Goal: Information Seeking & Learning: Learn about a topic

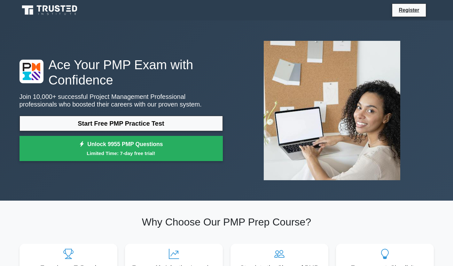
click at [180, 120] on link "Start Free PMP Practice Test" at bounding box center [120, 123] width 203 height 15
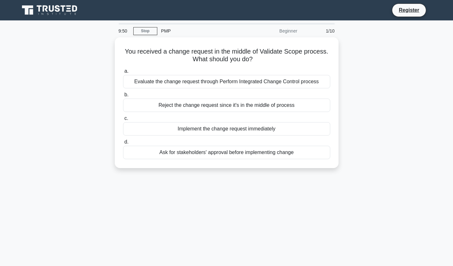
click at [297, 81] on div "Evaluate the change request through Perform Integrated Change Control process" at bounding box center [226, 81] width 207 height 13
click at [123, 73] on input "a. Evaluate the change request through Perform Integrated Change Control process" at bounding box center [123, 71] width 0 height 4
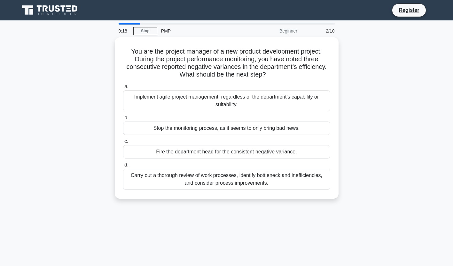
click at [299, 179] on div "Carry out a thorough review of work processes, identify bottleneck and ineffici…" at bounding box center [226, 179] width 207 height 21
click at [123, 167] on input "d. Carry out a thorough review of work processes, identify bottleneck and ineff…" at bounding box center [123, 165] width 0 height 4
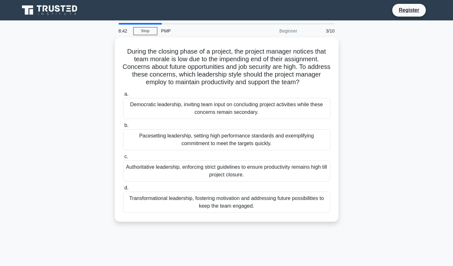
click at [308, 200] on div "Transformational leadership, fostering motivation and addressing future possibi…" at bounding box center [226, 202] width 207 height 21
click at [123, 190] on input "d. Transformational leadership, fostering motivation and addressing future poss…" at bounding box center [123, 188] width 0 height 4
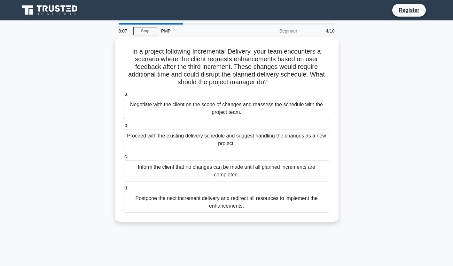
click at [250, 109] on div "Negotiate with the client on the scope of changes and reassess the schedule wit…" at bounding box center [226, 108] width 207 height 21
click at [123, 96] on input "a. Negotiate with the client on the scope of changes and reassess the schedule …" at bounding box center [123, 94] width 0 height 4
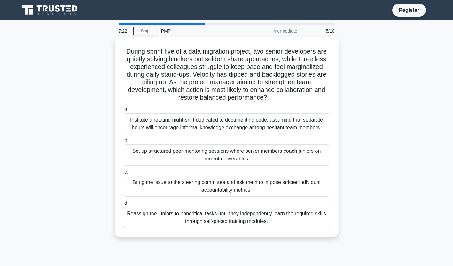
click at [269, 155] on div "Set up structured peer-mentoring sessions where senior members coach juniors on…" at bounding box center [226, 155] width 207 height 21
click at [123, 143] on input "b. Set up structured peer-mentoring sessions where senior members coach juniors…" at bounding box center [123, 141] width 0 height 4
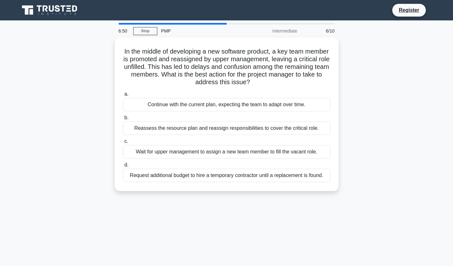
click at [298, 126] on div "Reassess the resource plan and reassign responsibilities to cover the critical …" at bounding box center [226, 128] width 207 height 13
click at [123, 120] on input "b. Reassess the resource plan and reassign responsibilities to cover the critic…" at bounding box center [123, 118] width 0 height 4
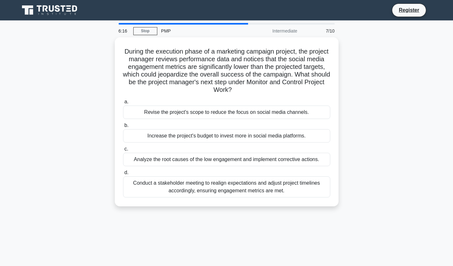
click at [296, 161] on div "Analyze the root causes of the low engagement and implement corrective actions." at bounding box center [226, 159] width 207 height 13
click at [123, 151] on input "c. Analyze the root causes of the low engagement and implement corrective actio…" at bounding box center [123, 149] width 0 height 4
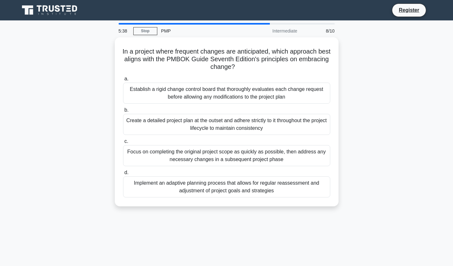
click at [268, 188] on div "Implement an adaptive planning process that allows for regular reassessment and…" at bounding box center [226, 187] width 207 height 21
click at [123, 175] on input "d. Implement an adaptive planning process that allows for regular reassessment …" at bounding box center [123, 173] width 0 height 4
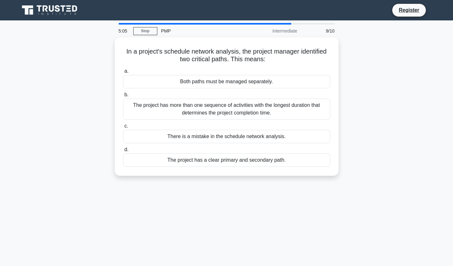
click at [263, 111] on div "The project has more than one sequence of activities with the longest duration …" at bounding box center [226, 109] width 207 height 21
click at [123, 97] on input "b. The project has more than one sequence of activities with the longest durati…" at bounding box center [123, 95] width 0 height 4
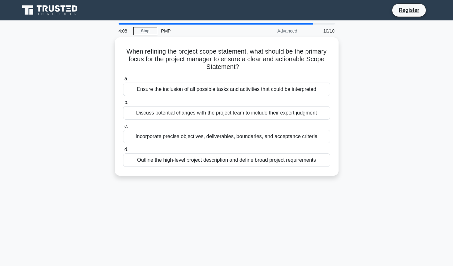
click at [310, 137] on div "Incorporate precise objectives, deliverables, boundaries, and acceptance criter…" at bounding box center [226, 136] width 207 height 13
click at [123, 128] on input "c. Incorporate precise objectives, deliverables, boundaries, and acceptance cri…" at bounding box center [123, 126] width 0 height 4
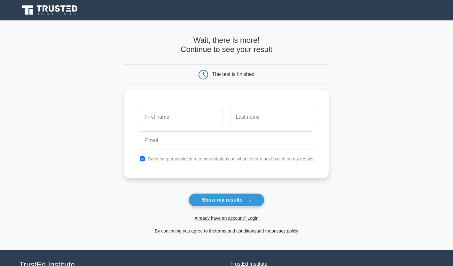
click at [186, 119] on input "text" at bounding box center [181, 117] width 83 height 19
type input "Michael"
click at [280, 113] on input "text" at bounding box center [271, 117] width 83 height 19
type input "abraham"
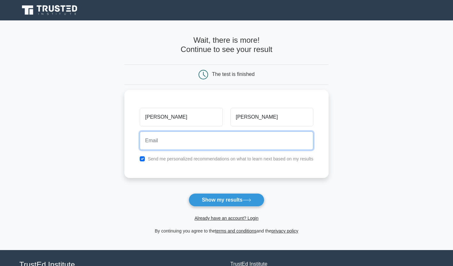
click at [198, 136] on input "email" at bounding box center [226, 141] width 173 height 19
click at [250, 137] on input "3michae" at bounding box center [226, 141] width 173 height 19
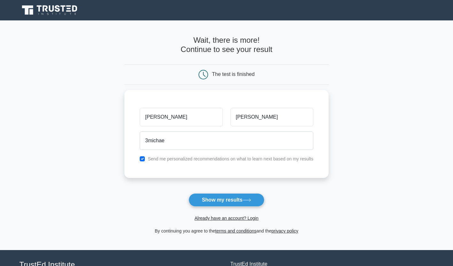
click at [413, 119] on main "Wait, there is more! Continue to see your result The test is finished Michael" at bounding box center [226, 135] width 453 height 230
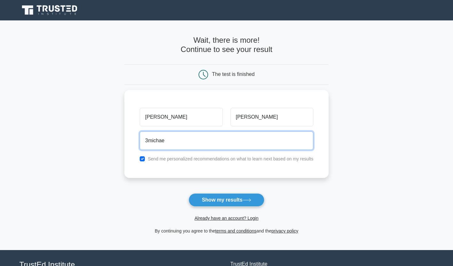
click at [200, 141] on input "3michae" at bounding box center [226, 141] width 173 height 19
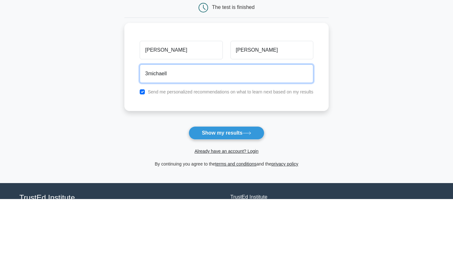
type input "3michaellabraham@gmail.com"
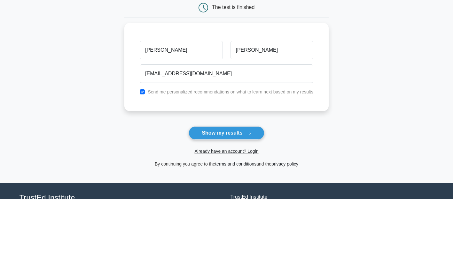
click at [248, 198] on button "Show my results" at bounding box center [225, 200] width 75 height 13
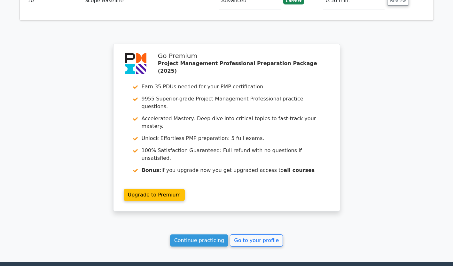
scroll to position [1000, 0]
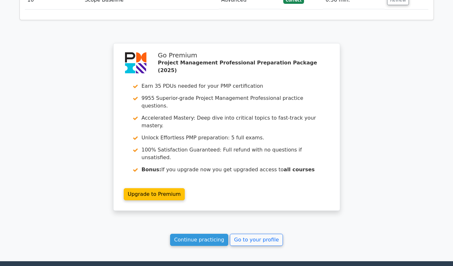
click at [207, 234] on link "Continue practicing" at bounding box center [199, 240] width 58 height 12
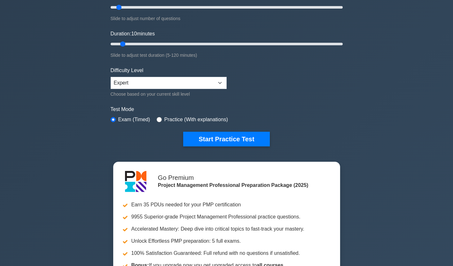
scroll to position [95, 0]
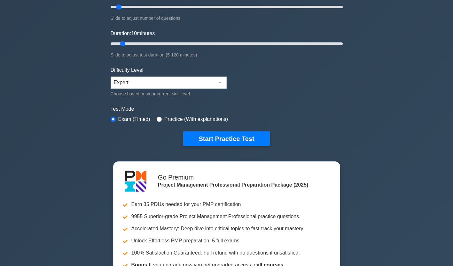
click at [238, 135] on button "Start Practice Test" at bounding box center [226, 139] width 86 height 15
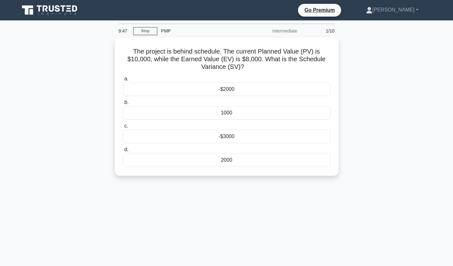
click at [292, 88] on div "-$2000" at bounding box center [226, 89] width 207 height 13
click at [123, 81] on input "a. -$2000" at bounding box center [123, 79] width 0 height 4
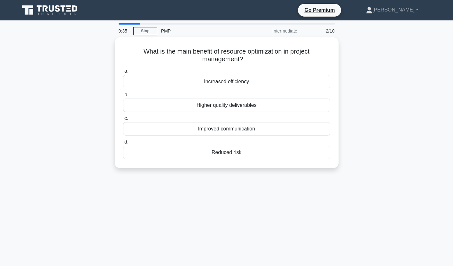
click at [271, 78] on div "Increased efficiency" at bounding box center [226, 81] width 207 height 13
click at [123, 73] on input "a. Increased efficiency" at bounding box center [123, 71] width 0 height 4
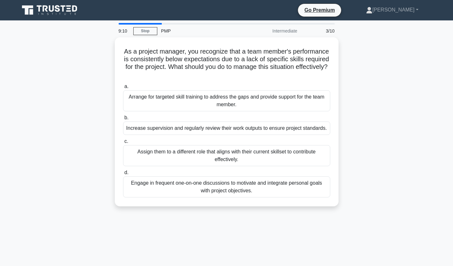
click at [283, 97] on div "Arrange for targeted skill training to address the gaps and provide support for…" at bounding box center [226, 100] width 207 height 21
click at [123, 89] on input "a. Arrange for targeted skill training to address the gaps and provide support …" at bounding box center [123, 87] width 0 height 4
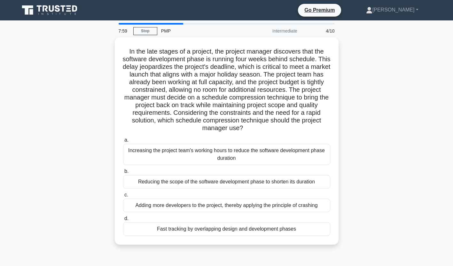
click at [252, 233] on div "Fast tracking by overlapping design and development phases" at bounding box center [226, 229] width 207 height 13
click at [123, 221] on input "d. Fast tracking by overlapping design and development phases" at bounding box center [123, 219] width 0 height 4
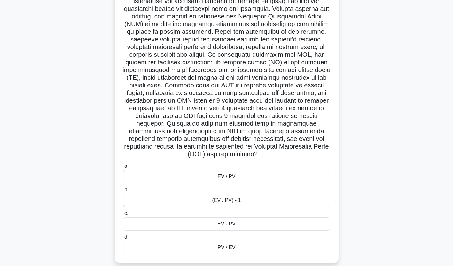
scroll to position [81, 0]
click at [293, 172] on div "EV / PV" at bounding box center [226, 176] width 207 height 13
click at [123, 169] on input "a. EV / PV" at bounding box center [123, 166] width 0 height 4
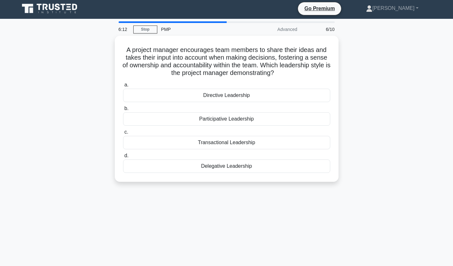
scroll to position [0, 0]
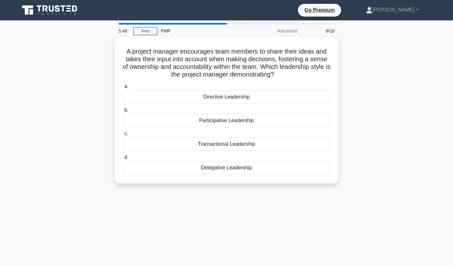
click at [268, 121] on div "Participative Leadership" at bounding box center [226, 120] width 207 height 13
click at [123, 112] on input "b. Participative Leadership" at bounding box center [123, 110] width 0 height 4
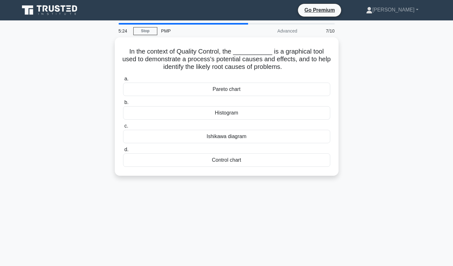
click at [275, 140] on div "Ishikawa diagram" at bounding box center [226, 136] width 207 height 13
click at [123, 128] on input "c. Ishikawa diagram" at bounding box center [123, 126] width 0 height 4
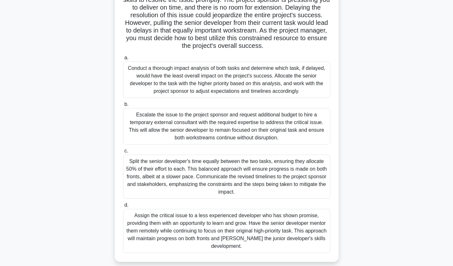
scroll to position [83, 0]
click at [279, 176] on div "Split the senior developer's time equally between the two tasks, ensuring they …" at bounding box center [226, 177] width 207 height 44
click at [123, 153] on input "c. Split the senior developer's time equally between the two tasks, ensuring th…" at bounding box center [123, 151] width 0 height 4
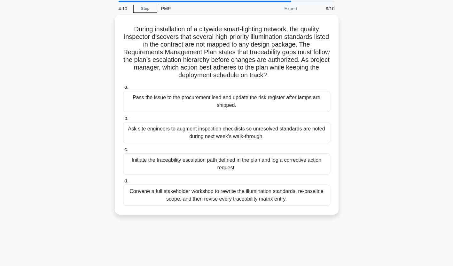
scroll to position [0, 0]
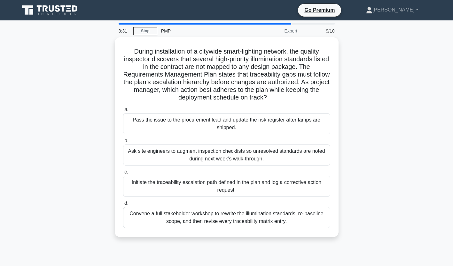
click at [217, 188] on div "Initiate the traceability escalation path defined in the plan and log a correct…" at bounding box center [226, 186] width 207 height 21
click at [123, 174] on input "c. Initiate the traceability escalation path defined in the plan and log a corr…" at bounding box center [123, 172] width 0 height 4
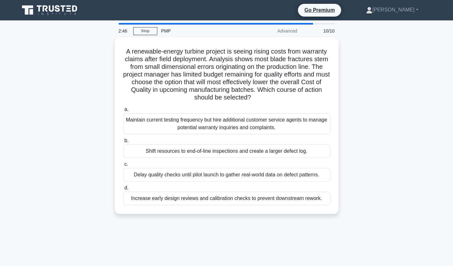
click at [277, 201] on div "Increase early design reviews and calibration checks to prevent downstream rewo…" at bounding box center [226, 198] width 207 height 13
click at [123, 190] on input "d. Increase early design reviews and calibration checks to prevent downstream r…" at bounding box center [123, 188] width 0 height 4
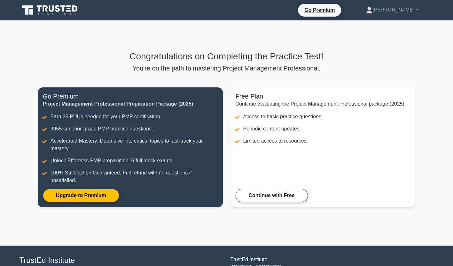
click at [287, 202] on link "Continue with Free" at bounding box center [271, 195] width 72 height 13
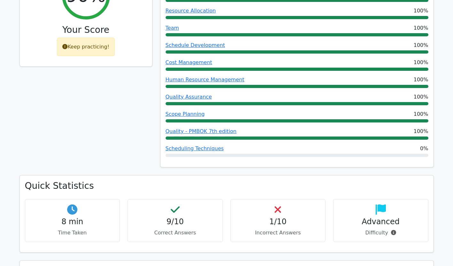
scroll to position [304, 0]
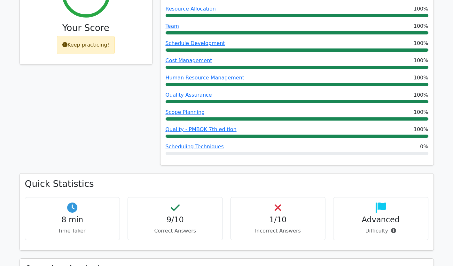
click at [296, 227] on p "Incorrect Answers" at bounding box center [278, 231] width 84 height 8
click at [311, 216] on h4 "1/10" at bounding box center [278, 220] width 84 height 9
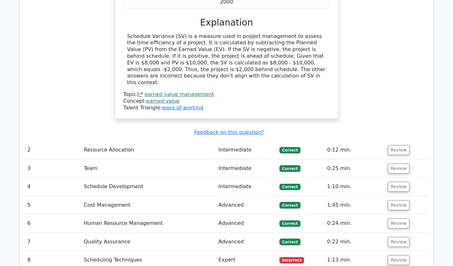
scroll to position [736, 0]
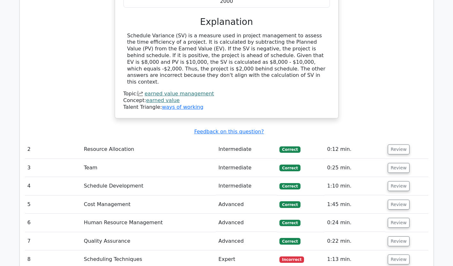
click at [397, 255] on button "Review" at bounding box center [398, 260] width 22 height 10
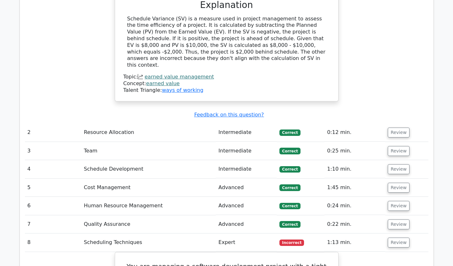
scroll to position [758, 0]
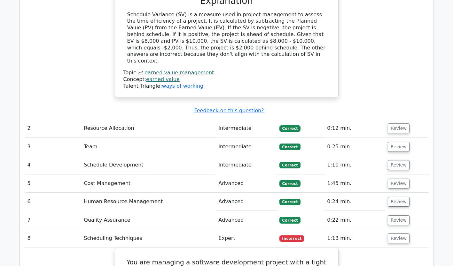
click at [400, 234] on button "Review" at bounding box center [398, 239] width 22 height 10
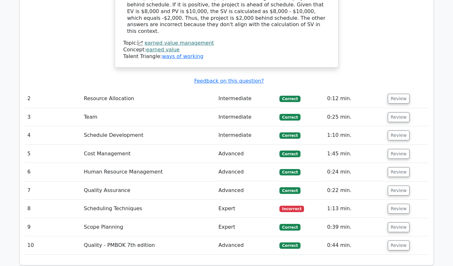
scroll to position [788, 0]
click at [400, 240] on button "Review" at bounding box center [398, 245] width 22 height 10
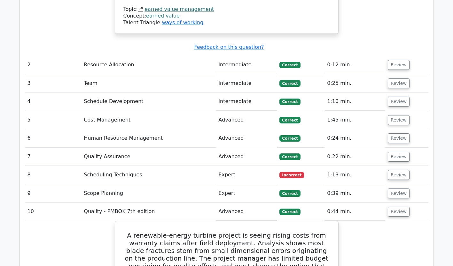
scroll to position [819, 0]
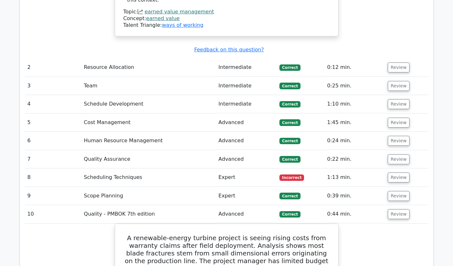
click at [403, 191] on button "Review" at bounding box center [398, 196] width 22 height 10
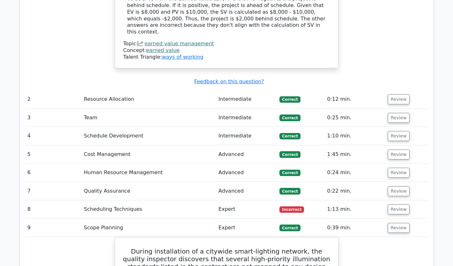
scroll to position [786, 0]
click at [403, 187] on button "Review" at bounding box center [398, 192] width 22 height 10
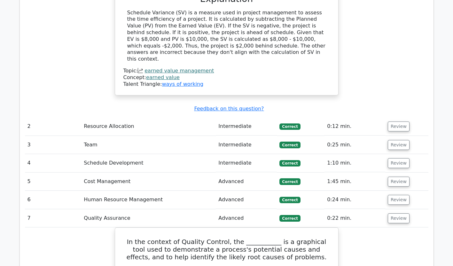
scroll to position [753, 0]
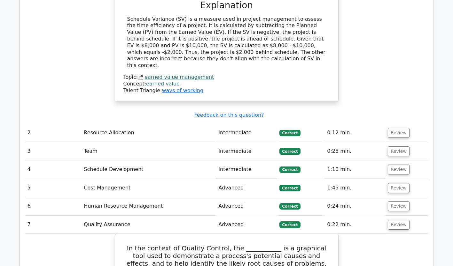
click at [404, 202] on button "Review" at bounding box center [398, 207] width 22 height 10
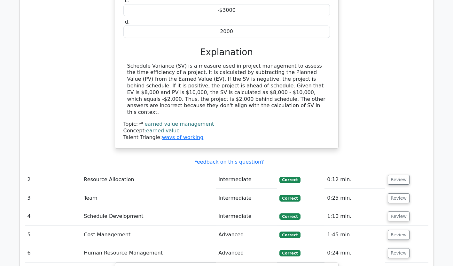
scroll to position [706, 0]
click at [395, 231] on button "Review" at bounding box center [398, 236] width 22 height 10
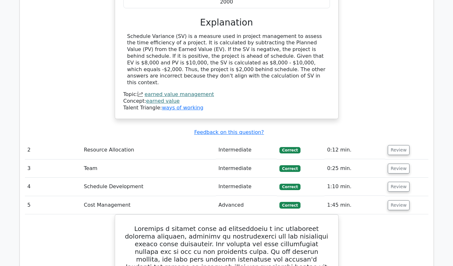
scroll to position [733, 0]
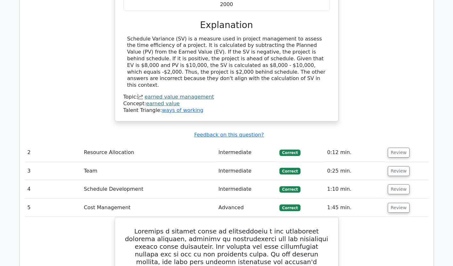
click at [402, 185] on button "Review" at bounding box center [398, 190] width 22 height 10
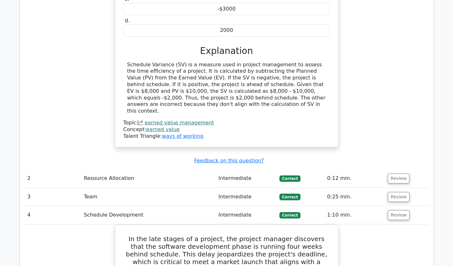
scroll to position [706, 0]
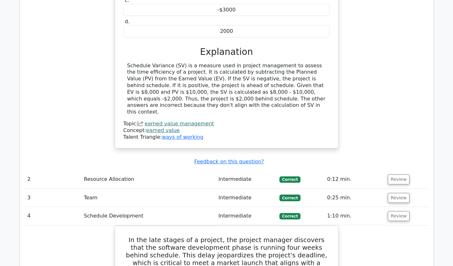
click at [403, 193] on button "Review" at bounding box center [398, 198] width 22 height 10
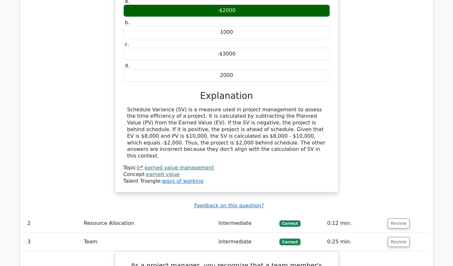
scroll to position [662, 0]
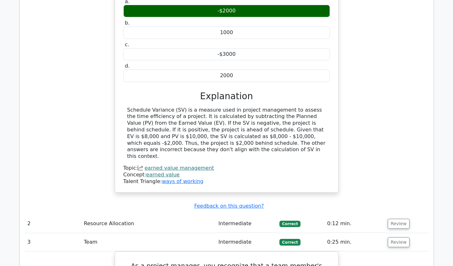
click at [400, 219] on button "Review" at bounding box center [398, 224] width 22 height 10
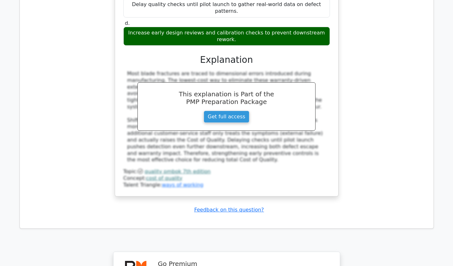
scroll to position [3764, 0]
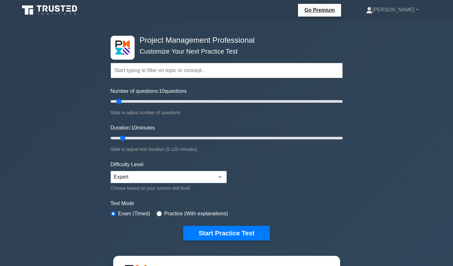
click at [237, 228] on button "Start Practice Test" at bounding box center [226, 233] width 86 height 15
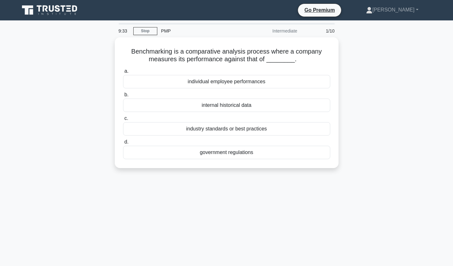
click at [283, 132] on div "industry standards or best practices" at bounding box center [226, 128] width 207 height 13
click at [123, 121] on input "c. industry standards or best practices" at bounding box center [123, 119] width 0 height 4
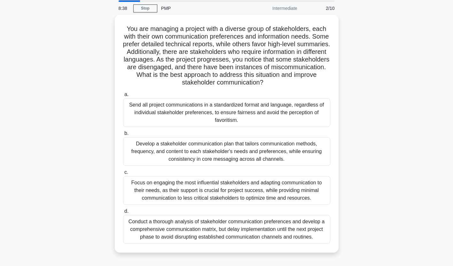
scroll to position [23, 0]
click at [263, 154] on div "Develop a stakeholder communication plan that tailors communication methods, fr…" at bounding box center [226, 151] width 207 height 29
click at [123, 136] on input "b. Develop a stakeholder communication plan that tailors communication methods,…" at bounding box center [123, 134] width 0 height 4
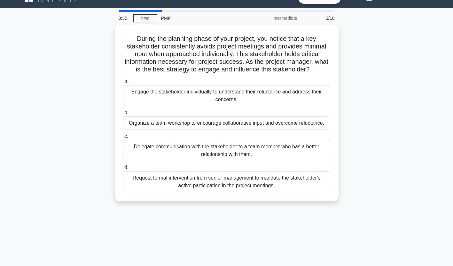
scroll to position [0, 0]
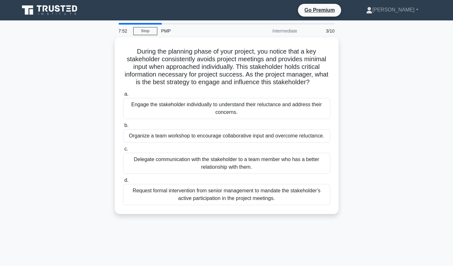
click at [312, 108] on div "Engage the stakeholder individually to understand their reluctance and address …" at bounding box center [226, 108] width 207 height 21
click at [123, 96] on input "a. Engage the stakeholder individually to understand their reluctance and addre…" at bounding box center [123, 94] width 0 height 4
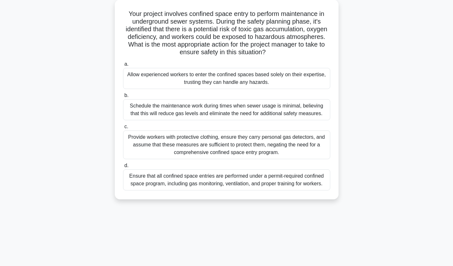
scroll to position [38, 0]
click at [315, 174] on div "Ensure that all confined space entries are performed under a permit-required co…" at bounding box center [226, 179] width 207 height 21
click at [123, 167] on input "d. Ensure that all confined space entries are performed under a permit-required…" at bounding box center [123, 165] width 0 height 4
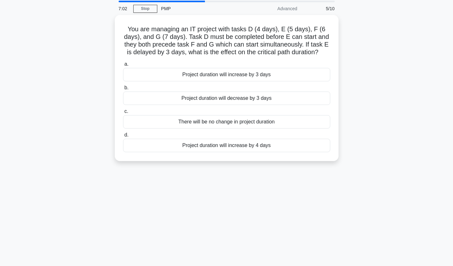
scroll to position [0, 0]
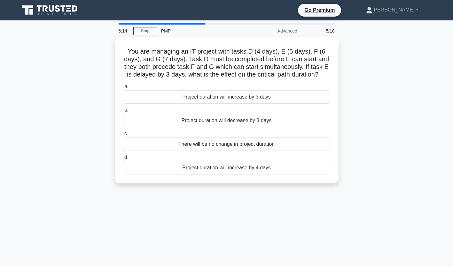
click at [261, 100] on div "Project duration will increase by 3 days" at bounding box center [226, 96] width 207 height 13
click at [123, 89] on input "a. Project duration will increase by 3 days" at bounding box center [123, 87] width 0 height 4
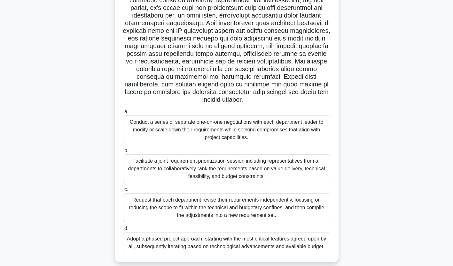
scroll to position [79, 0]
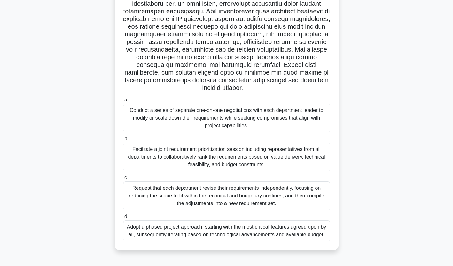
click at [257, 234] on div "Adopt a phased project approach, starting with the most critical features agree…" at bounding box center [226, 231] width 207 height 21
click at [123, 219] on input "d. Adopt a phased project approach, starting with the most critical features ag…" at bounding box center [123, 217] width 0 height 4
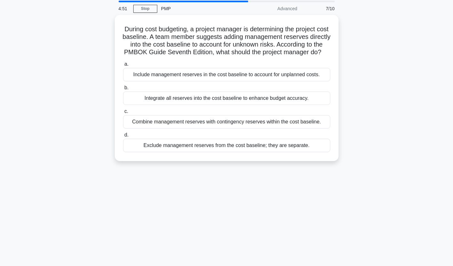
scroll to position [0, 0]
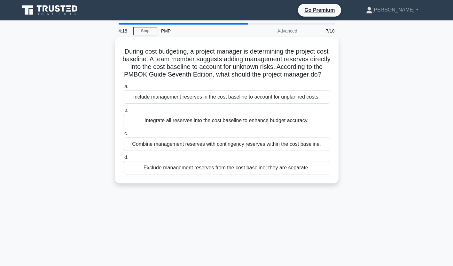
click at [312, 144] on label "c. Combine management reserves with contingency reserves within the cost baseli…" at bounding box center [226, 140] width 207 height 21
click at [123, 136] on input "c. Combine management reserves with contingency reserves within the cost baseli…" at bounding box center [123, 134] width 0 height 4
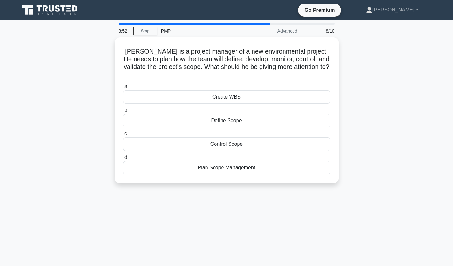
click at [279, 90] on div "Create WBS" at bounding box center [226, 96] width 207 height 13
click at [123, 86] on input "a. Create WBS" at bounding box center [123, 87] width 0 height 4
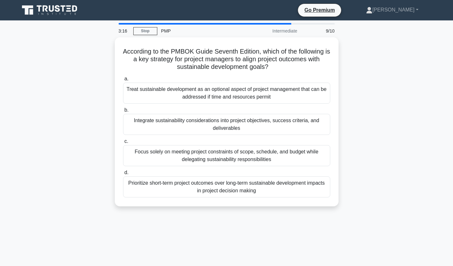
click at [275, 127] on div "Integrate sustainability considerations into project objectives, success criter…" at bounding box center [226, 124] width 207 height 21
click at [123, 112] on input "b. Integrate sustainability considerations into project objectives, success cri…" at bounding box center [123, 110] width 0 height 4
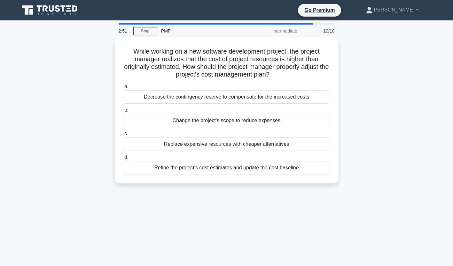
click at [255, 172] on div "Refine the project's cost estimates and update the cost baseline" at bounding box center [226, 167] width 207 height 13
click at [123, 160] on input "d. Refine the project's cost estimates and update the cost baseline" at bounding box center [123, 158] width 0 height 4
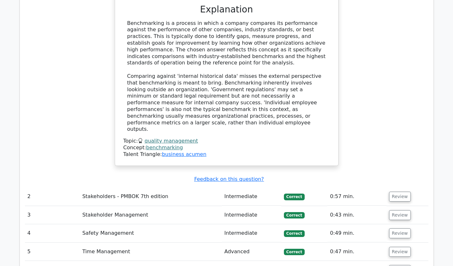
scroll to position [707, 0]
click at [399, 265] on button "Review" at bounding box center [400, 270] width 22 height 10
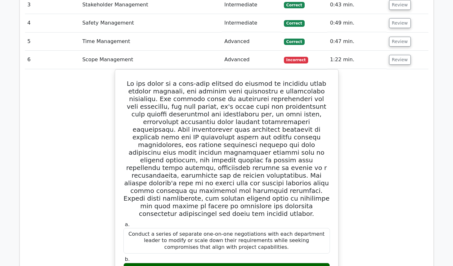
scroll to position [907, 0]
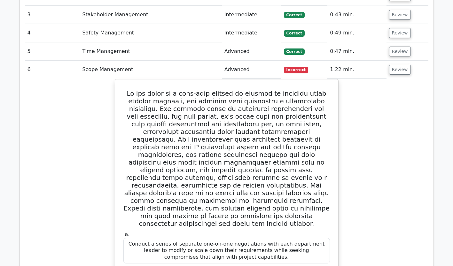
click at [400, 65] on button "Review" at bounding box center [400, 70] width 22 height 10
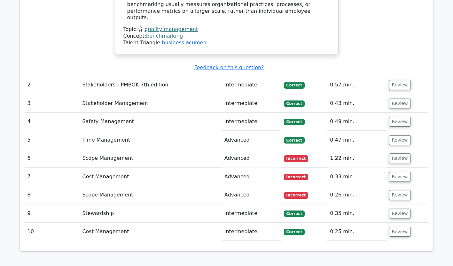
scroll to position [818, 0]
click at [401, 191] on button "Review" at bounding box center [400, 196] width 22 height 10
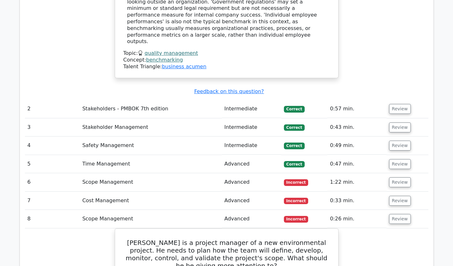
scroll to position [794, 0]
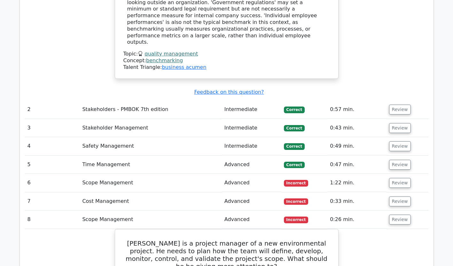
click at [401, 197] on button "Review" at bounding box center [400, 202] width 22 height 10
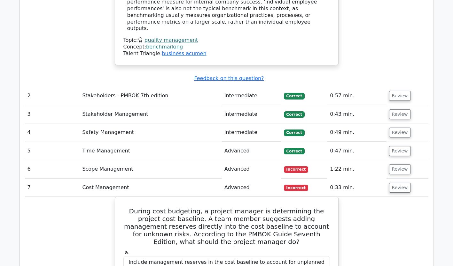
scroll to position [807, 0]
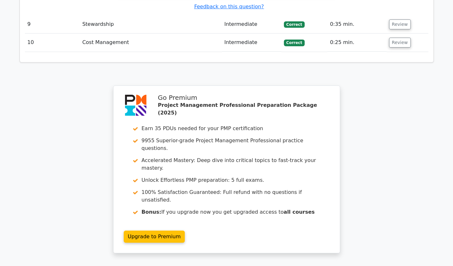
scroll to position [1588, 0]
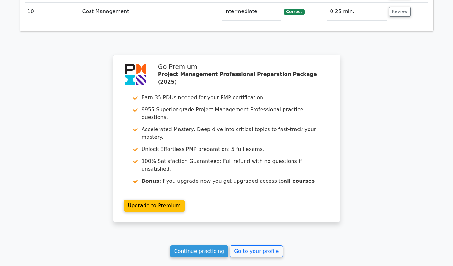
click at [201, 246] on link "Continue practicing" at bounding box center [199, 252] width 58 height 12
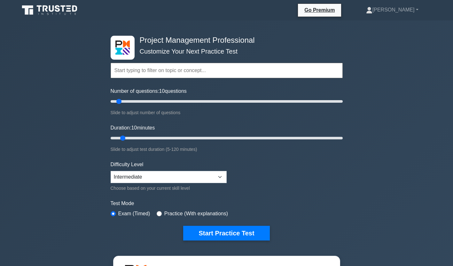
click at [245, 239] on button "Start Practice Test" at bounding box center [226, 233] width 86 height 15
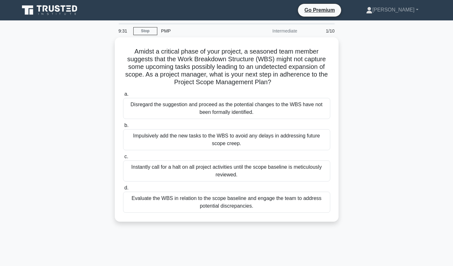
click at [257, 205] on div "Evaluate the WBS in relation to the scope baseline and engage the team to addre…" at bounding box center [226, 202] width 207 height 21
click at [123, 190] on input "d. Evaluate the WBS in relation to the scope baseline and engage the team to ad…" at bounding box center [123, 188] width 0 height 4
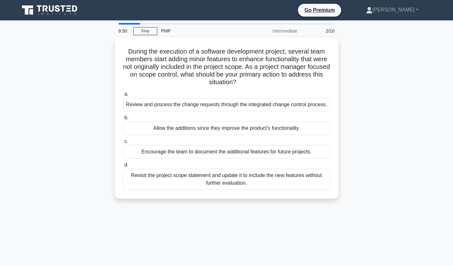
click at [145, 98] on label "a. Review and process the change requests through the integrated change control…" at bounding box center [226, 100] width 207 height 21
click at [123, 96] on input "a. Review and process the change requests through the integrated change control…" at bounding box center [123, 94] width 0 height 4
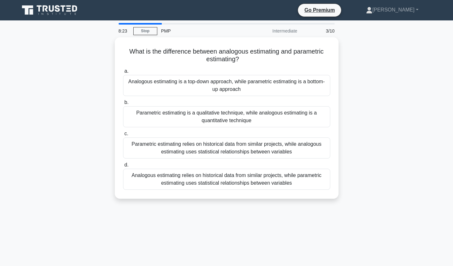
click at [197, 181] on div "Analogous estimating relies on historical data from similar projects, while par…" at bounding box center [226, 179] width 207 height 21
click at [123, 167] on input "d. Analogous estimating relies on historical data from similar projects, while …" at bounding box center [123, 165] width 0 height 4
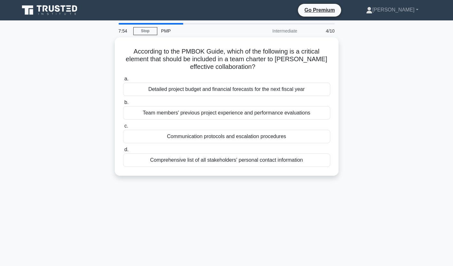
click at [258, 139] on div "Communication protocols and escalation procedures" at bounding box center [226, 136] width 207 height 13
click at [123, 128] on input "c. Communication protocols and escalation procedures" at bounding box center [123, 126] width 0 height 4
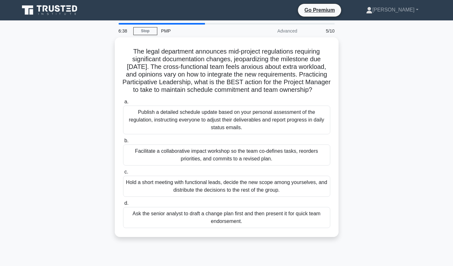
click at [259, 163] on div "Facilitate a collaborative impact workshop so the team co-defines tasks, reorde…" at bounding box center [226, 155] width 207 height 21
click at [123, 143] on input "b. Facilitate a collaborative impact workshop so the team co-defines tasks, reo…" at bounding box center [123, 141] width 0 height 4
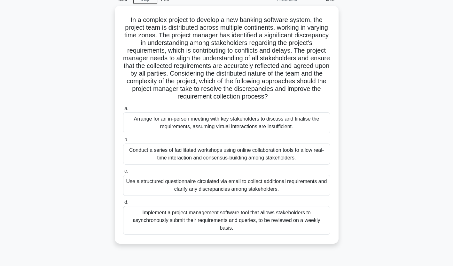
scroll to position [32, 0]
click at [283, 154] on div "Conduct a series of facilitated workshops using online collaboration tools to a…" at bounding box center [226, 153] width 207 height 21
click at [123, 142] on input "b. Conduct a series of facilitated workshops using online collaboration tools t…" at bounding box center [123, 140] width 0 height 4
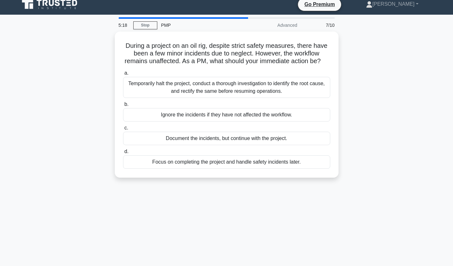
scroll to position [0, 0]
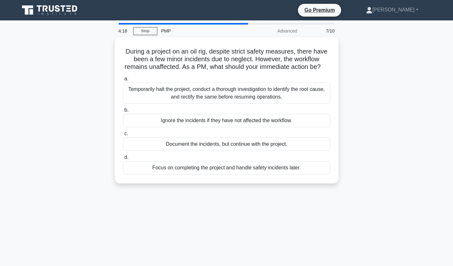
click at [298, 151] on div "Document the incidents, but continue with the project." at bounding box center [226, 144] width 207 height 13
click at [123, 136] on input "c. Document the incidents, but continue with the project." at bounding box center [123, 134] width 0 height 4
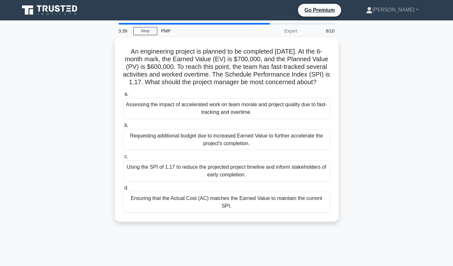
click at [285, 206] on div "Ensuring that the Actual Cost (AC) matches the Earned Value to maintain the cur…" at bounding box center [226, 202] width 207 height 21
click at [123, 190] on input "d. Ensuring that the Actual Cost (AC) matches the Earned Value to maintain the …" at bounding box center [123, 188] width 0 height 4
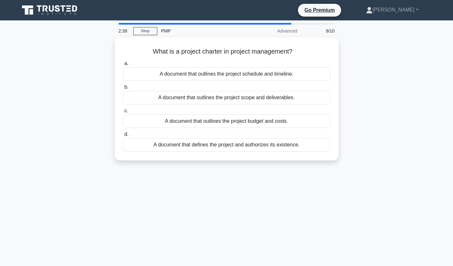
click at [393, 107] on div "What is a project charter in project management? .spinner_0XTQ{transform-origin…" at bounding box center [227, 102] width 422 height 131
click at [393, 82] on div "What is a project charter in project management? .spinner_0XTQ{transform-origin…" at bounding box center [227, 102] width 422 height 131
click at [295, 100] on div "A document that outlines the project scope and deliverables." at bounding box center [226, 97] width 207 height 13
click at [123, 89] on input "b. A document that outlines the project scope and deliverables." at bounding box center [123, 87] width 0 height 4
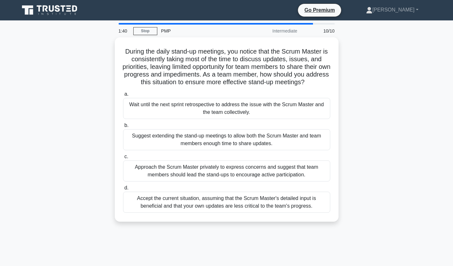
click at [275, 140] on div "Suggest extending the stand-up meetings to allow both the Scrum Master and team…" at bounding box center [226, 139] width 207 height 21
click at [123, 128] on input "b. Suggest extending the stand-up meetings to allow both the Scrum Master and t…" at bounding box center [123, 126] width 0 height 4
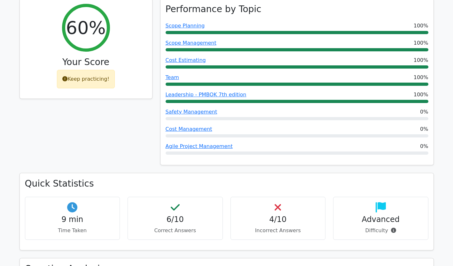
scroll to position [270, 0]
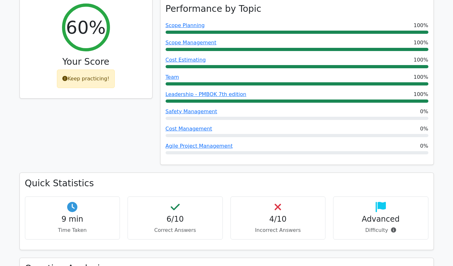
click at [287, 215] on h4 "4/10" at bounding box center [278, 219] width 84 height 9
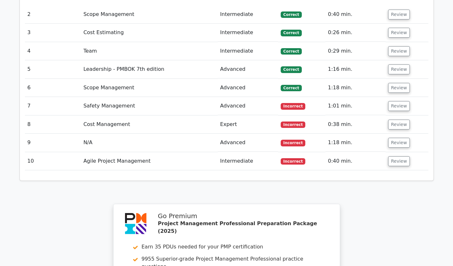
scroll to position [966, 0]
click at [397, 102] on button "Review" at bounding box center [399, 107] width 22 height 10
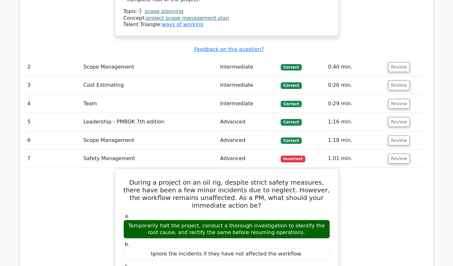
scroll to position [917, 0]
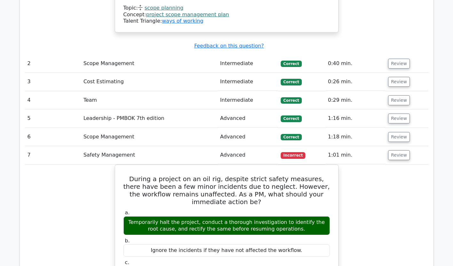
click at [396, 150] on button "Review" at bounding box center [399, 155] width 22 height 10
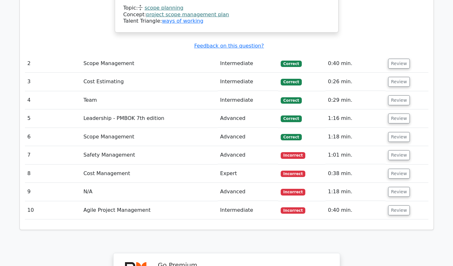
click at [401, 169] on button "Review" at bounding box center [399, 174] width 22 height 10
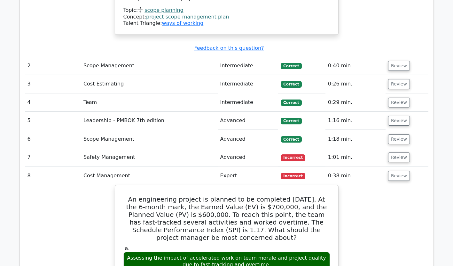
scroll to position [915, 0]
click at [399, 172] on button "Review" at bounding box center [399, 177] width 22 height 10
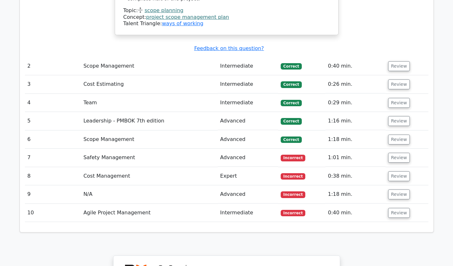
click at [401, 190] on button "Review" at bounding box center [399, 195] width 22 height 10
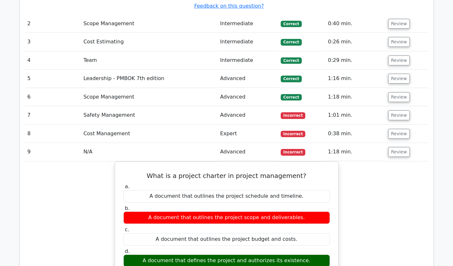
scroll to position [961, 0]
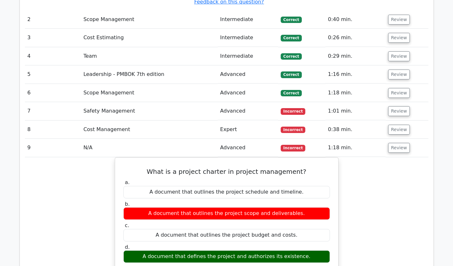
click at [400, 143] on button "Review" at bounding box center [399, 148] width 22 height 10
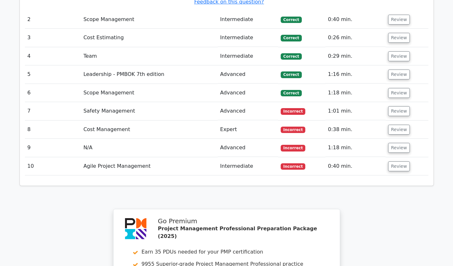
click at [399, 162] on button "Review" at bounding box center [399, 167] width 22 height 10
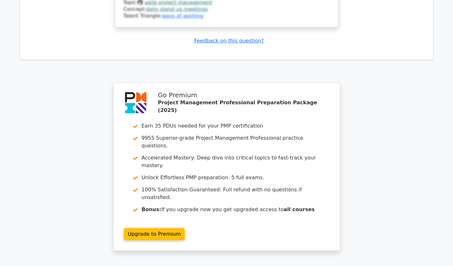
scroll to position [1518, 0]
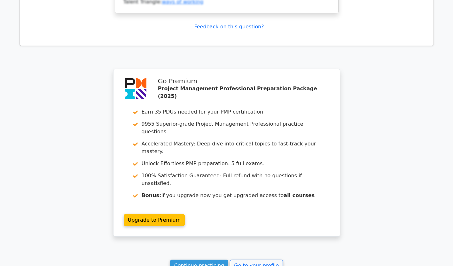
click at [209, 260] on link "Continue practicing" at bounding box center [199, 266] width 58 height 12
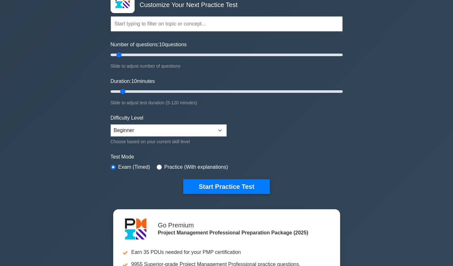
scroll to position [47, 0]
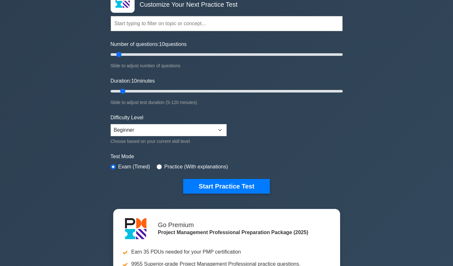
click at [240, 188] on button "Start Practice Test" at bounding box center [226, 186] width 86 height 15
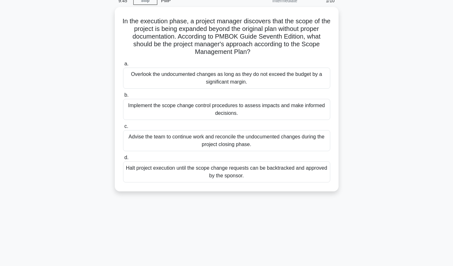
scroll to position [33, 0]
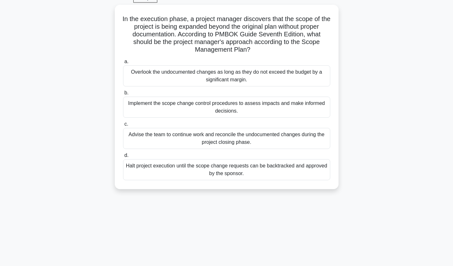
click at [302, 104] on div "Implement the scope change control procedures to assess impacts and make inform…" at bounding box center [226, 107] width 207 height 21
click at [123, 95] on input "b. Implement the scope change control procedures to assess impacts and make inf…" at bounding box center [123, 93] width 0 height 4
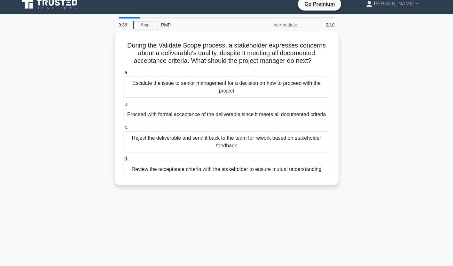
scroll to position [0, 0]
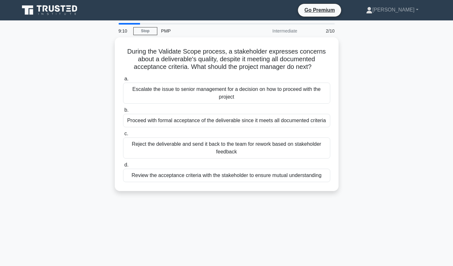
click at [310, 175] on div "Review the acceptance criteria with the stakeholder to ensure mutual understand…" at bounding box center [226, 175] width 207 height 13
click at [123, 167] on input "d. Review the acceptance criteria with the stakeholder to ensure mutual underst…" at bounding box center [123, 165] width 0 height 4
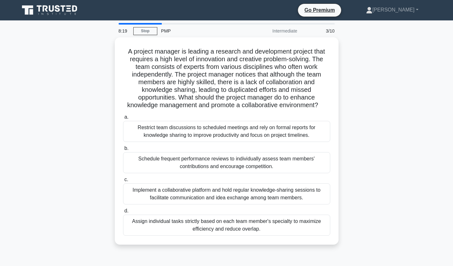
click at [229, 195] on div "Implement a collaborative platform and hold regular knowledge-sharing sessions …" at bounding box center [226, 194] width 207 height 21
click at [123, 182] on input "c. Implement a collaborative platform and hold regular knowledge-sharing sessio…" at bounding box center [123, 180] width 0 height 4
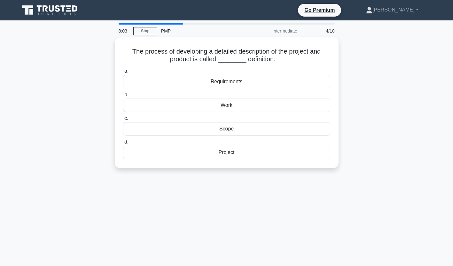
click at [257, 128] on div "Scope" at bounding box center [226, 128] width 207 height 13
click at [123, 121] on input "c. Scope" at bounding box center [123, 119] width 0 height 4
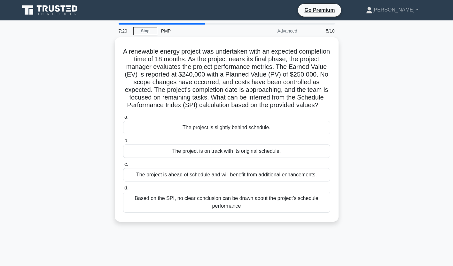
click at [275, 157] on div "The project is on track with its original schedule." at bounding box center [226, 151] width 207 height 13
click at [123, 143] on input "b. The project is on track with its original schedule." at bounding box center [123, 141] width 0 height 4
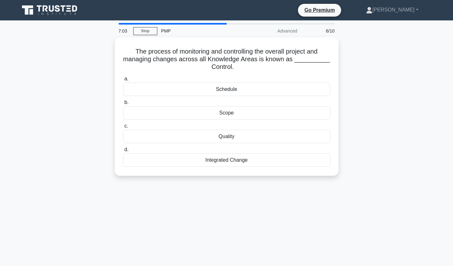
click at [257, 134] on div "Quality" at bounding box center [226, 136] width 207 height 13
click at [123, 128] on input "c. Quality" at bounding box center [123, 126] width 0 height 4
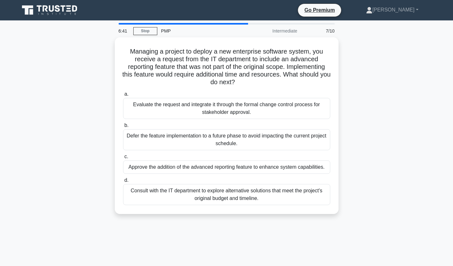
click at [270, 106] on div "Evaluate the request and integrate it through the formal change control process…" at bounding box center [226, 108] width 207 height 21
click at [123, 96] on input "a. Evaluate the request and integrate it through the formal change control proc…" at bounding box center [123, 94] width 0 height 4
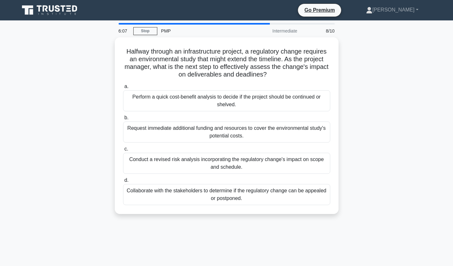
click at [261, 164] on div "Conduct a revised risk analysis incorporating the regulatory change's impact on…" at bounding box center [226, 163] width 207 height 21
click at [123, 151] on input "c. Conduct a revised risk analysis incorporating the regulatory change's impact…" at bounding box center [123, 149] width 0 height 4
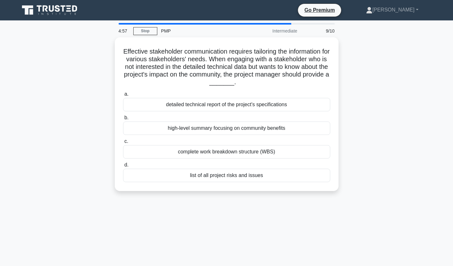
click at [284, 99] on div "detailed technical report of the project's specifications" at bounding box center [226, 104] width 207 height 13
click at [123, 96] on input "a. detailed technical report of the project's specifications" at bounding box center [123, 94] width 0 height 4
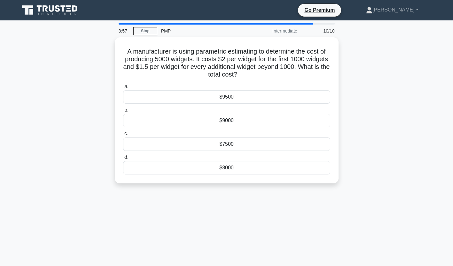
click at [236, 169] on div "$8000" at bounding box center [226, 167] width 207 height 13
click at [123, 160] on input "d. $8000" at bounding box center [123, 158] width 0 height 4
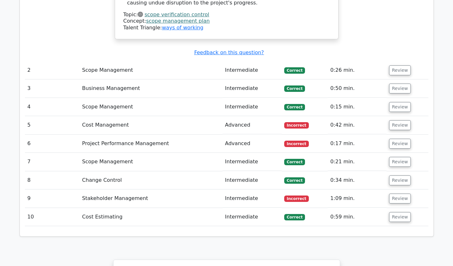
scroll to position [910, 0]
click at [401, 120] on button "Review" at bounding box center [400, 125] width 22 height 10
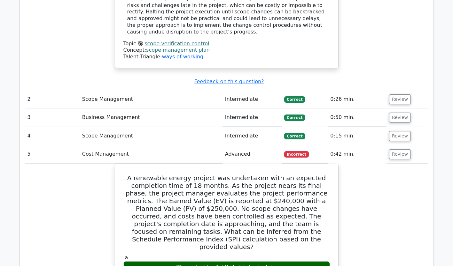
scroll to position [881, 0]
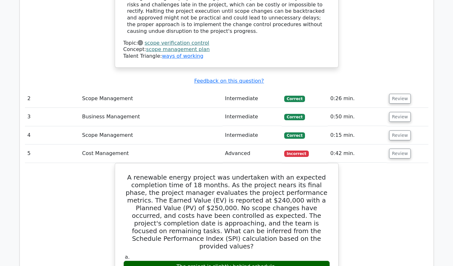
click at [399, 149] on button "Review" at bounding box center [400, 154] width 22 height 10
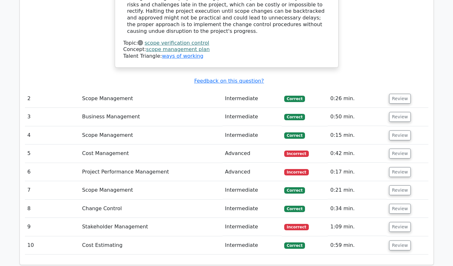
click at [396, 167] on button "Review" at bounding box center [400, 172] width 22 height 10
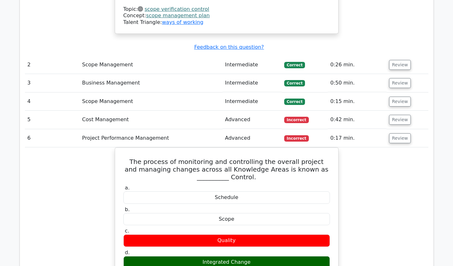
scroll to position [917, 0]
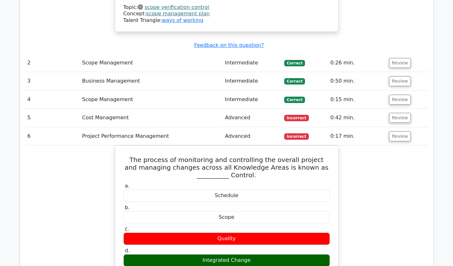
click at [400, 132] on button "Review" at bounding box center [400, 137] width 22 height 10
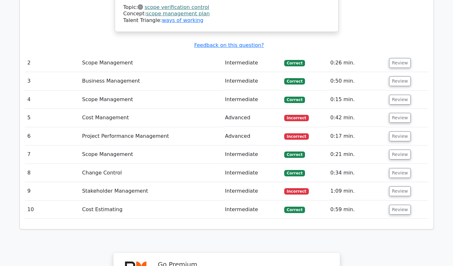
click at [393, 187] on button "Review" at bounding box center [400, 192] width 22 height 10
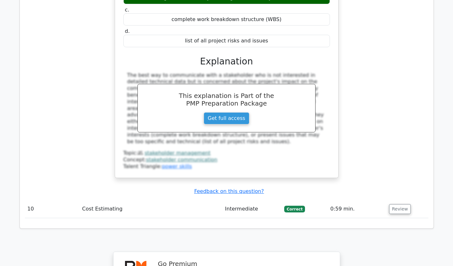
scroll to position [1425, 0]
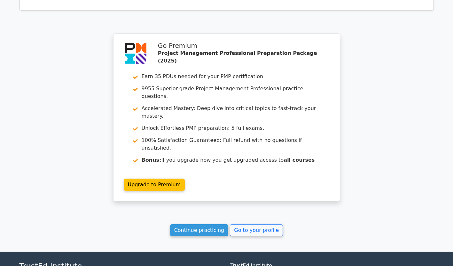
click at [208, 225] on link "Continue practicing" at bounding box center [199, 231] width 58 height 12
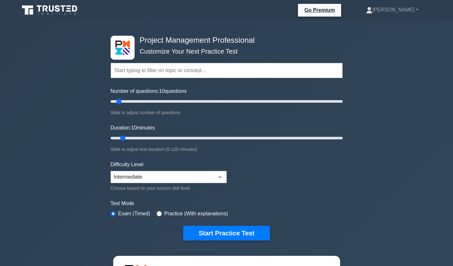
click at [244, 233] on button "Start Practice Test" at bounding box center [226, 233] width 86 height 15
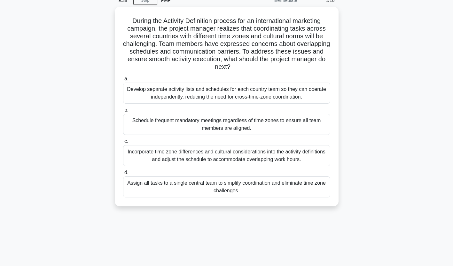
scroll to position [31, 0]
click at [308, 122] on div "Schedule frequent mandatory meetings regardless of time zones to ensure all tea…" at bounding box center [226, 124] width 207 height 21
click at [123, 112] on input "b. Schedule frequent mandatory meetings regardless of time zones to ensure all …" at bounding box center [123, 110] width 0 height 4
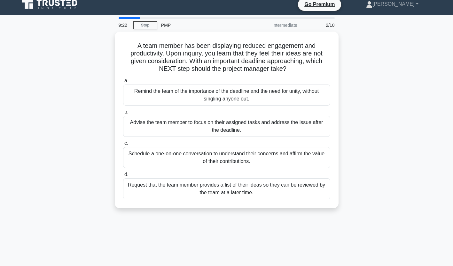
scroll to position [0, 0]
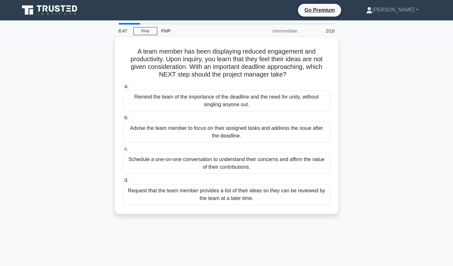
click at [277, 164] on div "Schedule a one-on-one conversation to understand their concerns and affirm the …" at bounding box center [226, 163] width 207 height 21
click at [123, 151] on input "c. Schedule a one-on-one conversation to understand their concerns and affirm t…" at bounding box center [123, 149] width 0 height 4
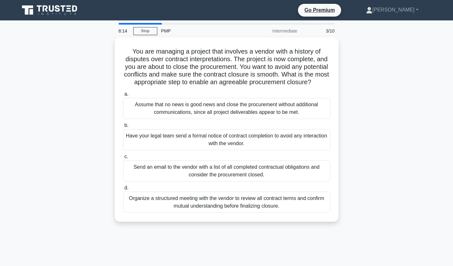
click at [256, 208] on div "Organize a structured meeting with the vendor to review all contract terms and …" at bounding box center [226, 202] width 207 height 21
click at [123, 190] on input "d. Organize a structured meeting with the vendor to review all contract terms a…" at bounding box center [123, 188] width 0 height 4
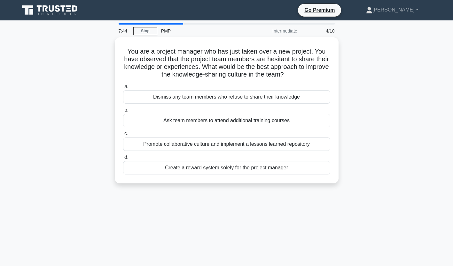
click at [296, 146] on div "Promote collaborative culture and implement a lessons learned repository" at bounding box center [226, 144] width 207 height 13
click at [123, 136] on input "c. Promote collaborative culture and implement a lessons learned repository" at bounding box center [123, 134] width 0 height 4
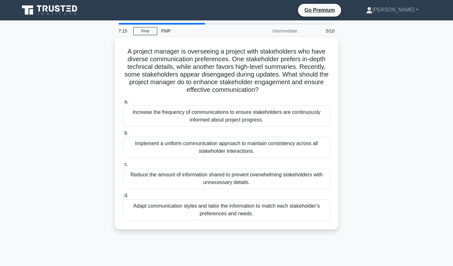
click at [277, 113] on div "Increase the frequency of communications to ensure stakeholders are continuousl…" at bounding box center [226, 116] width 207 height 21
click at [123, 104] on input "a. Increase the frequency of communications to ensure stakeholders are continuo…" at bounding box center [123, 102] width 0 height 4
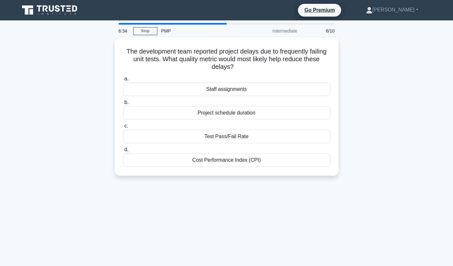
click at [246, 159] on div "Cost Performance Index (CPI)" at bounding box center [226, 160] width 207 height 13
click at [123, 152] on input "d. Cost Performance Index (CPI)" at bounding box center [123, 150] width 0 height 4
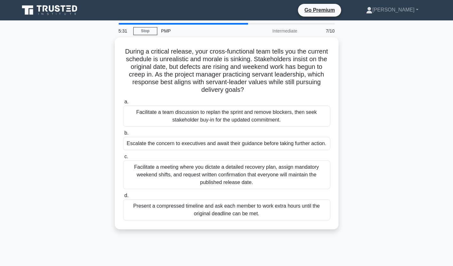
click at [275, 115] on div "Facilitate a team discussion to replan the sprint and remove blockers, then see…" at bounding box center [226, 116] width 207 height 21
click at [123, 104] on input "a. Facilitate a team discussion to replan the sprint and remove blockers, then …" at bounding box center [123, 102] width 0 height 4
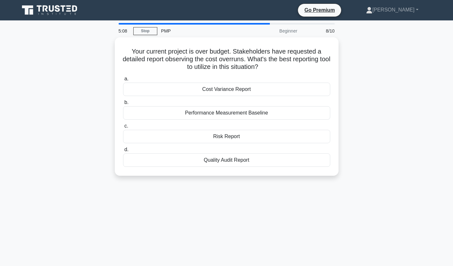
click at [259, 85] on div "Cost Variance Report" at bounding box center [226, 89] width 207 height 13
click at [123, 81] on input "a. Cost Variance Report" at bounding box center [123, 79] width 0 height 4
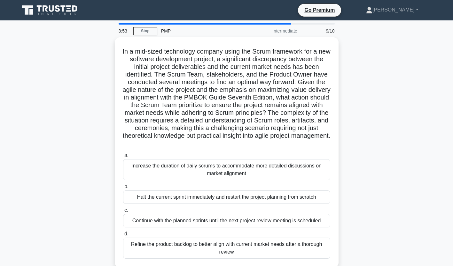
click at [227, 171] on div "Increase the duration of daily scrums to accommodate more detailed discussions …" at bounding box center [226, 169] width 207 height 21
click at [123, 158] on input "a. Increase the duration of daily scrums to accommodate more detailed discussio…" at bounding box center [123, 156] width 0 height 4
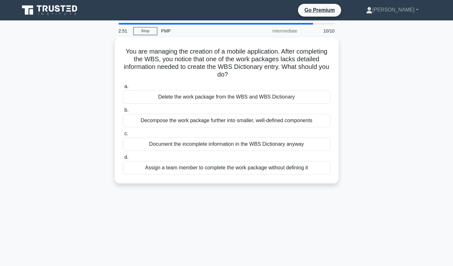
click at [392, 112] on div "You are managing the creation of a mobile application. After completing the WBS…" at bounding box center [227, 114] width 422 height 154
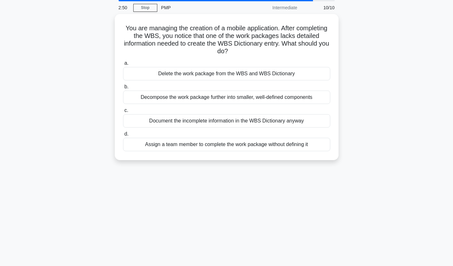
scroll to position [24, 0]
click at [308, 95] on div "Decompose the work package further into smaller, well-defined components" at bounding box center [226, 96] width 207 height 13
click at [123, 89] on input "b. Decompose the work package further into smaller, well-defined components" at bounding box center [123, 87] width 0 height 4
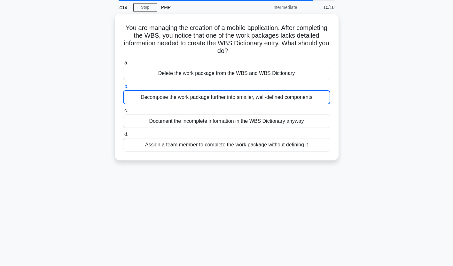
click at [266, 94] on div "Decompose the work package further into smaller, well-defined components" at bounding box center [226, 97] width 207 height 14
click at [123, 89] on input "b. Decompose the work package further into smaller, well-defined components" at bounding box center [123, 87] width 0 height 4
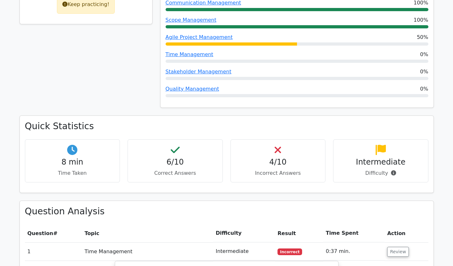
scroll to position [345, 0]
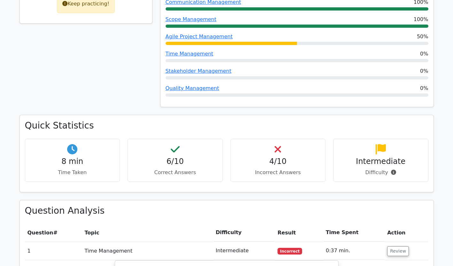
click at [294, 157] on h4 "4/10" at bounding box center [278, 161] width 84 height 9
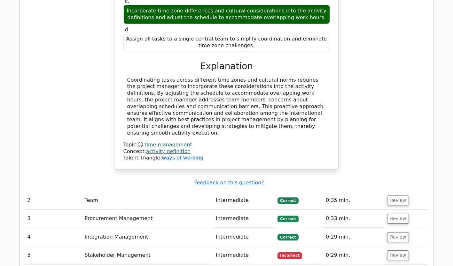
scroll to position [748, 0]
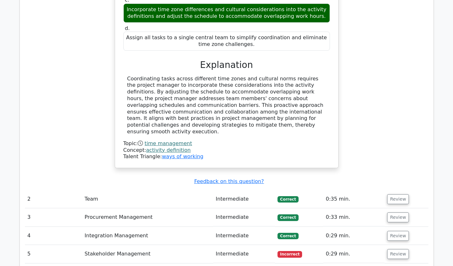
click at [393, 249] on button "Review" at bounding box center [398, 254] width 22 height 10
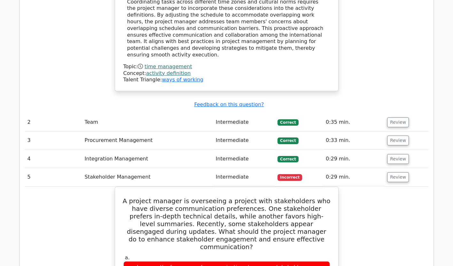
scroll to position [824, 0]
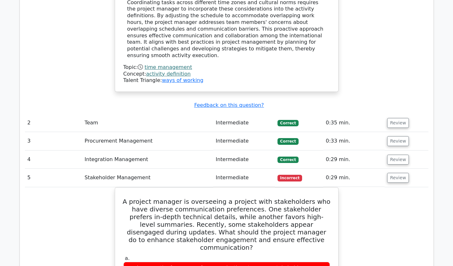
click at [394, 173] on button "Review" at bounding box center [398, 178] width 22 height 10
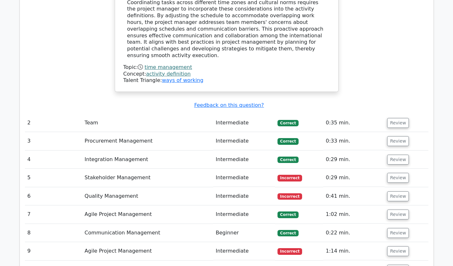
click at [399, 192] on button "Review" at bounding box center [398, 197] width 22 height 10
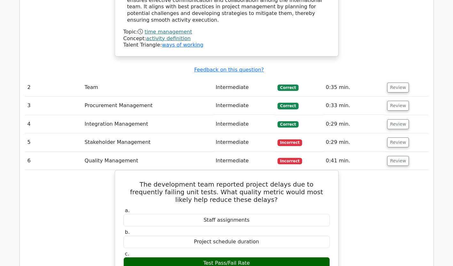
scroll to position [862, 0]
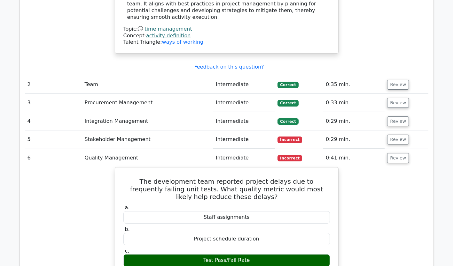
click at [398, 153] on button "Review" at bounding box center [398, 158] width 22 height 10
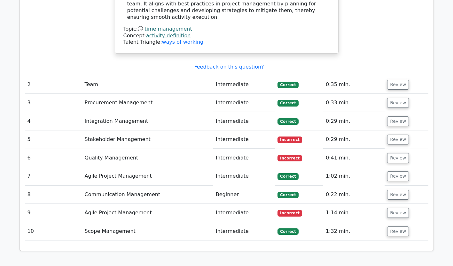
click at [398, 208] on button "Review" at bounding box center [398, 213] width 22 height 10
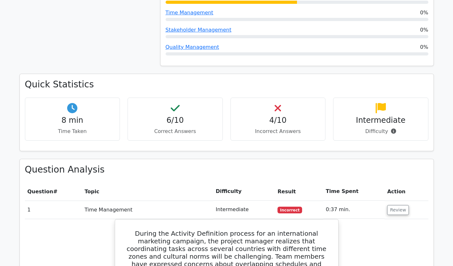
scroll to position [0, 0]
click at [400, 116] on h4 "Intermediate" at bounding box center [380, 120] width 84 height 9
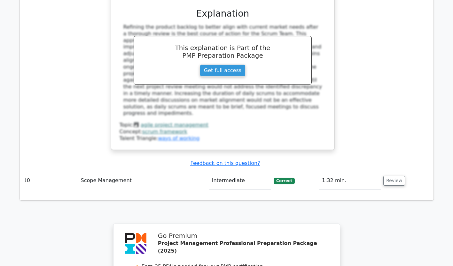
scroll to position [1473, 0]
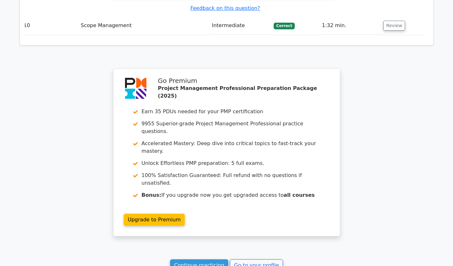
click at [208, 260] on link "Continue practicing" at bounding box center [199, 266] width 58 height 12
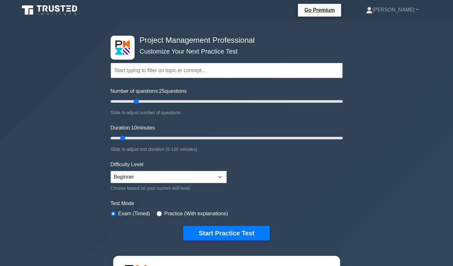
type input "25"
click at [239, 234] on button "Start Practice Test" at bounding box center [226, 233] width 86 height 15
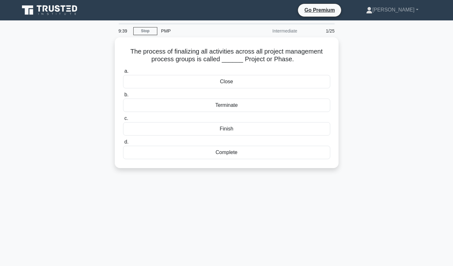
click at [278, 77] on div "Close" at bounding box center [226, 81] width 207 height 13
click at [123, 73] on input "a. Close" at bounding box center [123, 71] width 0 height 4
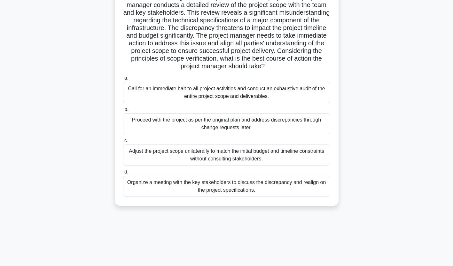
scroll to position [55, 0]
click at [271, 183] on div "Organize a meeting with the key stakeholders to discuss the discrepancy and rea…" at bounding box center [226, 186] width 207 height 21
click at [123, 174] on input "d. Organize a meeting with the key stakeholders to discuss the discrepancy and …" at bounding box center [123, 172] width 0 height 4
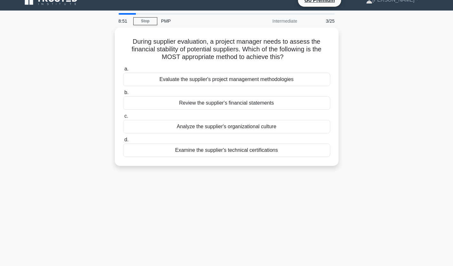
scroll to position [0, 0]
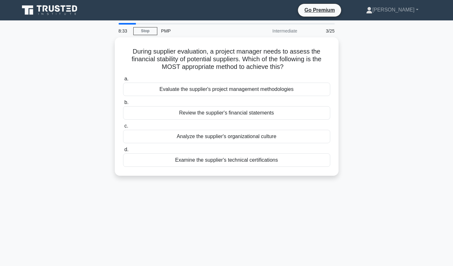
click at [309, 112] on div "Review the supplier's financial statements" at bounding box center [226, 112] width 207 height 13
click at [123, 105] on input "b. Review the supplier's financial statements" at bounding box center [123, 103] width 0 height 4
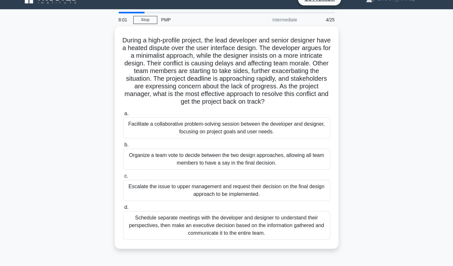
scroll to position [16, 0]
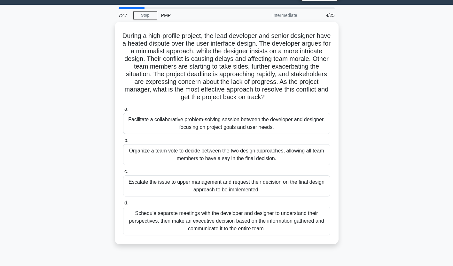
click at [300, 123] on div "Facilitate a collaborative problem-solving session between the developer and de…" at bounding box center [226, 123] width 207 height 21
click at [123, 111] on input "a. Facilitate a collaborative problem-solving session between the developer and…" at bounding box center [123, 109] width 0 height 4
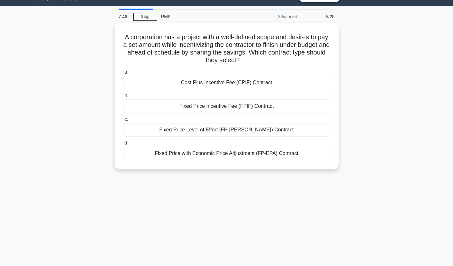
scroll to position [0, 0]
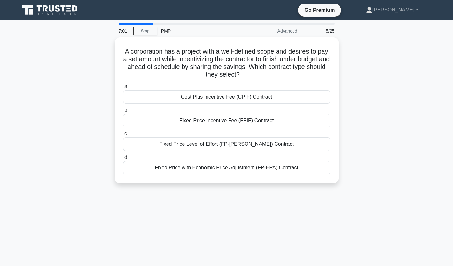
click at [276, 120] on div "Fixed Price Incentive Fee (FPIF) Contract" at bounding box center [226, 120] width 207 height 13
click at [123, 112] on input "b. Fixed Price Incentive Fee (FPIF) Contract" at bounding box center [123, 110] width 0 height 4
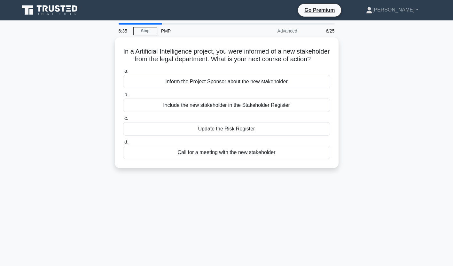
click at [301, 112] on div "Include the new stakeholder in the Stakeholder Register" at bounding box center [226, 105] width 207 height 13
click at [123, 97] on input "b. Include the new stakeholder in the Stakeholder Register" at bounding box center [123, 95] width 0 height 4
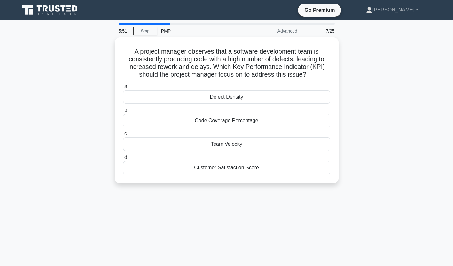
click at [282, 95] on div "Defect Density" at bounding box center [226, 96] width 207 height 13
click at [123, 89] on input "a. Defect Density" at bounding box center [123, 87] width 0 height 4
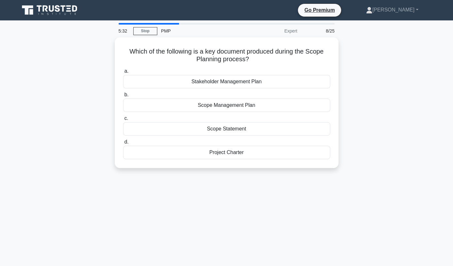
click at [285, 104] on div "Scope Management Plan" at bounding box center [226, 105] width 207 height 13
click at [123, 97] on input "b. Scope Management Plan" at bounding box center [123, 95] width 0 height 4
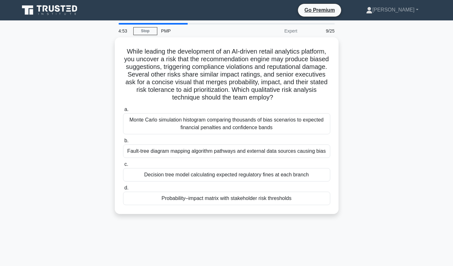
click at [277, 204] on div "Probability–impact matrix with stakeholder risk thresholds" at bounding box center [226, 198] width 207 height 13
click at [123, 190] on input "d. Probability–impact matrix with stakeholder risk thresholds" at bounding box center [123, 188] width 0 height 4
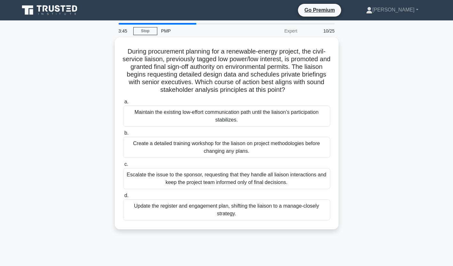
click at [225, 213] on div "Update the register and engagement plan, shifting the liaison to a manage-close…" at bounding box center [226, 210] width 207 height 21
click at [123, 198] on input "d. Update the register and engagement plan, shifting the liaison to a manage-cl…" at bounding box center [123, 196] width 0 height 4
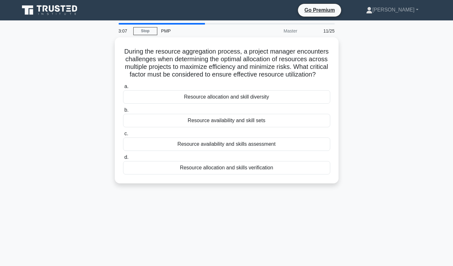
click at [271, 174] on div "Resource allocation and skills verification" at bounding box center [226, 167] width 207 height 13
click at [123, 160] on input "d. Resource allocation and skills verification" at bounding box center [123, 158] width 0 height 4
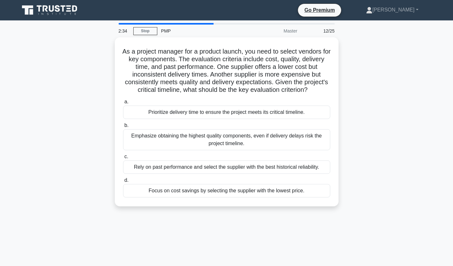
click at [308, 174] on div "Rely on past performance and select the supplier with the best historical relia…" at bounding box center [226, 167] width 207 height 13
click at [123, 159] on input "c. Rely on past performance and select the supplier with the best historical re…" at bounding box center [123, 157] width 0 height 4
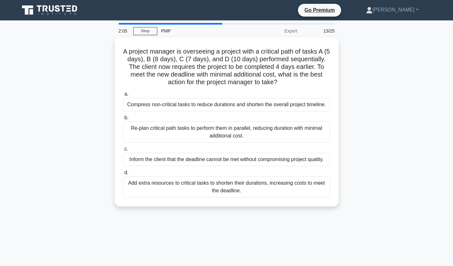
click at [285, 134] on div "Re-plan critical path tasks to perform them in parallel, reducing duration with…" at bounding box center [226, 132] width 207 height 21
click at [123, 120] on input "b. Re-plan critical path tasks to perform them in parallel, reducing duration w…" at bounding box center [123, 118] width 0 height 4
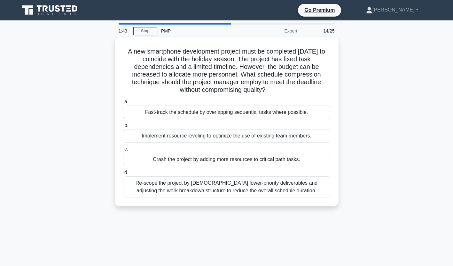
click at [259, 186] on div "Re-scope the project by [DEMOGRAPHIC_DATA] lower-priority deliverables and adju…" at bounding box center [226, 187] width 207 height 21
click at [123, 175] on input "d. Re-scope the project by deprioritizing lower-priority deliverables and adjus…" at bounding box center [123, 173] width 0 height 4
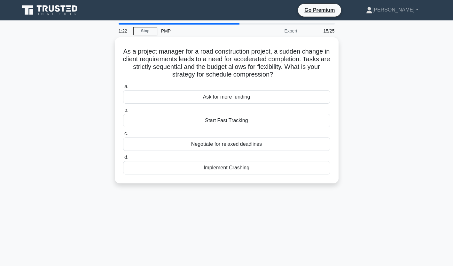
click at [269, 171] on div "Implement Crashing" at bounding box center [226, 167] width 207 height 13
click at [123, 160] on input "d. Implement Crashing" at bounding box center [123, 158] width 0 height 4
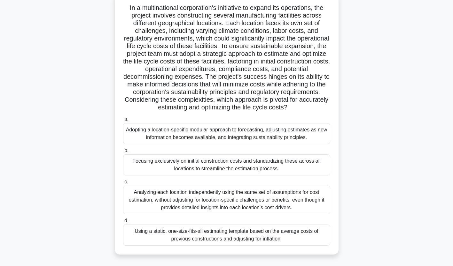
scroll to position [38, 0]
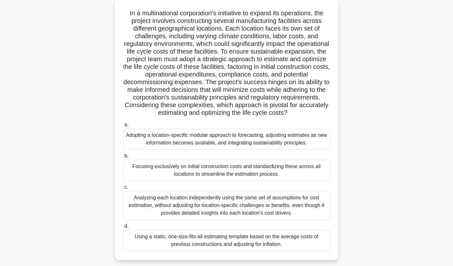
click at [300, 139] on div "Adopting a location-specific modular approach to forecasting, adjusting estimat…" at bounding box center [226, 139] width 207 height 21
click at [123, 127] on input "a. Adopting a location-specific modular approach to forecasting, adjusting esti…" at bounding box center [123, 125] width 0 height 4
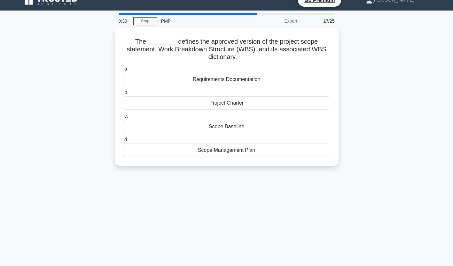
scroll to position [0, 0]
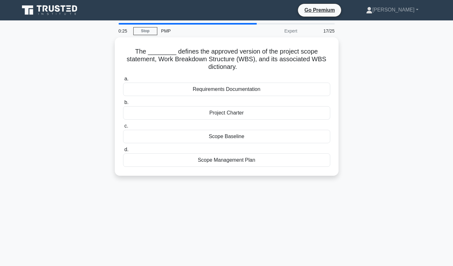
click at [283, 82] on label "a. Requirements Documentation" at bounding box center [226, 85] width 207 height 21
click at [123, 81] on input "a. Requirements Documentation" at bounding box center [123, 79] width 0 height 4
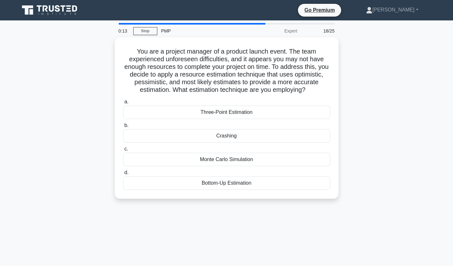
click at [281, 111] on div "Three-Point Estimation" at bounding box center [226, 112] width 207 height 13
click at [123, 104] on input "a. Three-Point Estimation" at bounding box center [123, 102] width 0 height 4
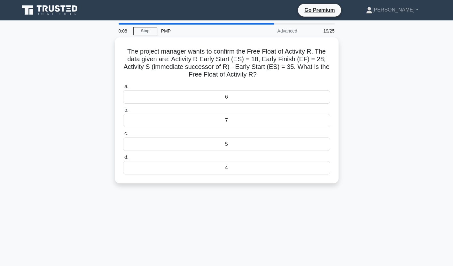
click at [259, 119] on div "7" at bounding box center [226, 120] width 207 height 13
click at [123, 112] on input "b. 7" at bounding box center [123, 110] width 0 height 4
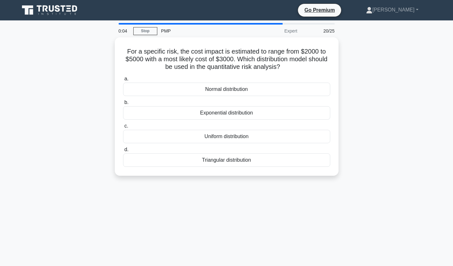
click at [263, 138] on div "Uniform distribution" at bounding box center [226, 136] width 207 height 13
click at [123, 128] on input "c. Uniform distribution" at bounding box center [123, 126] width 0 height 4
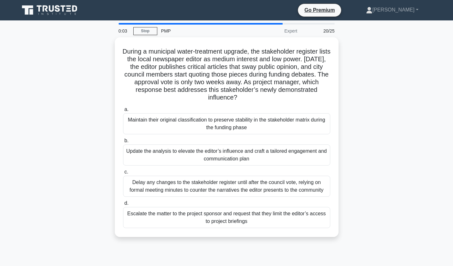
click at [271, 122] on div "Maintain their original classification to preserve stability in the stakeholder…" at bounding box center [226, 123] width 207 height 21
click at [123, 112] on input "a. Maintain their original classification to preserve stability in the stakehol…" at bounding box center [123, 110] width 0 height 4
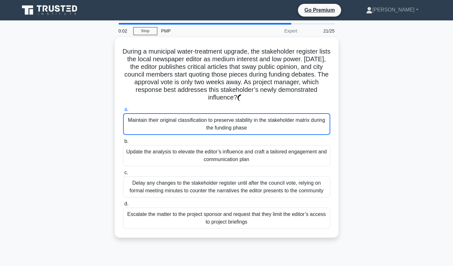
click at [268, 123] on div "Maintain their original classification to preserve stability in the stakeholder…" at bounding box center [226, 124] width 207 height 22
click at [251, 122] on div "Maintain their original classification to preserve stability in the stakeholder…" at bounding box center [226, 124] width 207 height 22
click at [123, 112] on input "a. Maintain their original classification to preserve stability in the stakehol…" at bounding box center [123, 110] width 0 height 4
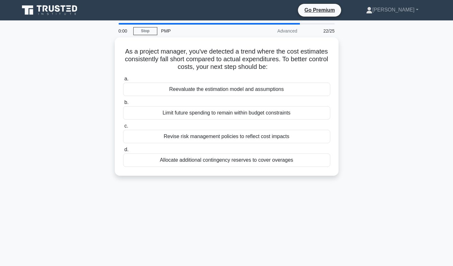
click at [234, 134] on div "Revise risk management policies to reflect cost impacts" at bounding box center [226, 136] width 207 height 13
click at [123, 128] on input "c. Revise risk management policies to reflect cost impacts" at bounding box center [123, 126] width 0 height 4
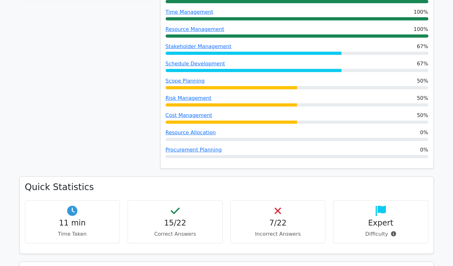
scroll to position [370, 0]
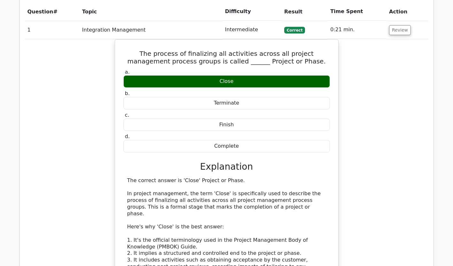
click at [404, 186] on div "The process of finalizing all activities across all project management process …" at bounding box center [226, 218] width 403 height 358
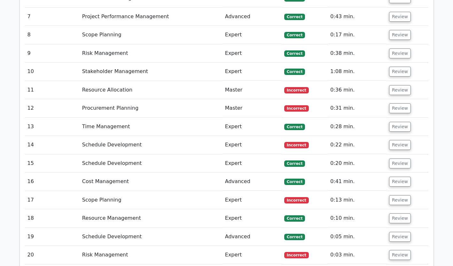
scroll to position [1146, 0]
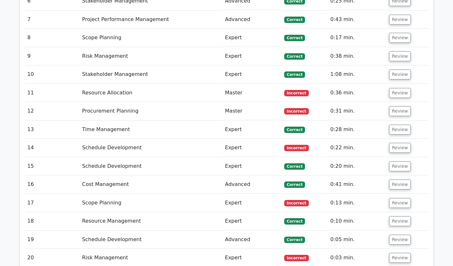
click at [401, 198] on button "Review" at bounding box center [400, 203] width 22 height 10
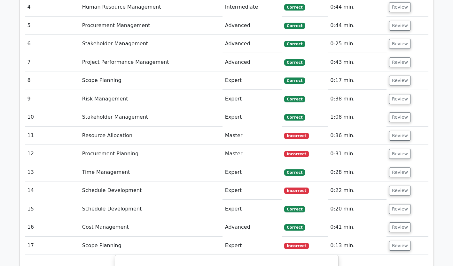
scroll to position [1101, 0]
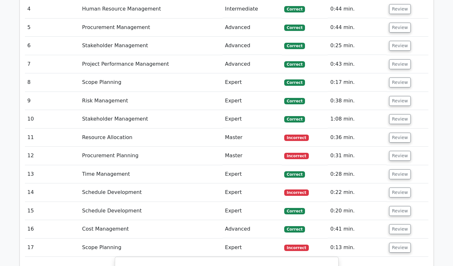
click at [399, 243] on button "Review" at bounding box center [400, 248] width 22 height 10
click at [399, 188] on button "Review" at bounding box center [400, 193] width 22 height 10
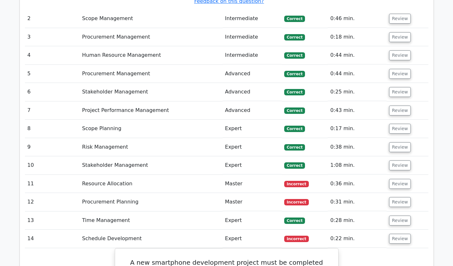
scroll to position [1050, 0]
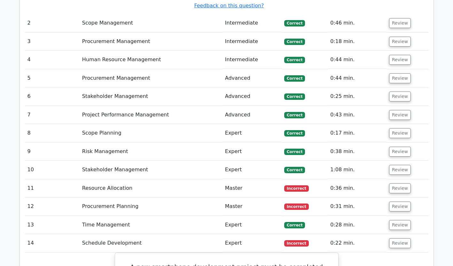
click at [396, 202] on button "Review" at bounding box center [400, 207] width 22 height 10
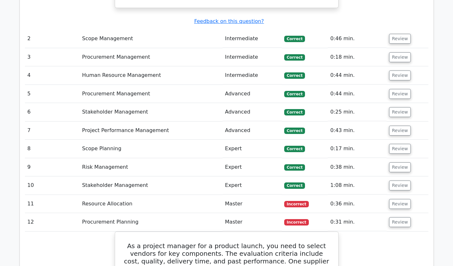
scroll to position [1036, 0]
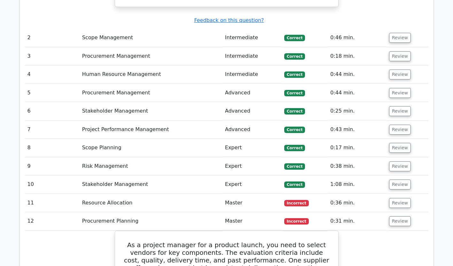
click at [396, 217] on button "Review" at bounding box center [400, 222] width 22 height 10
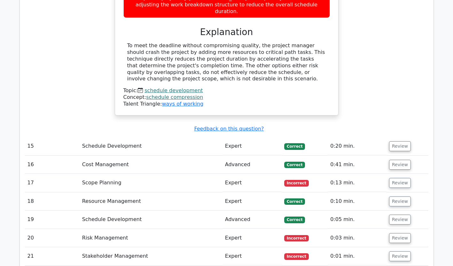
scroll to position [1443, 0]
click at [402, 215] on button "Review" at bounding box center [400, 220] width 22 height 10
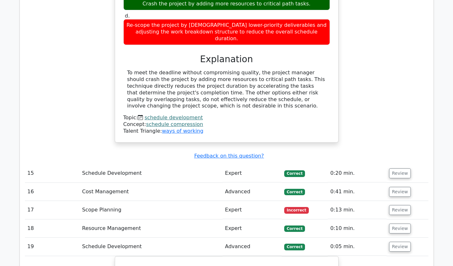
scroll to position [1408, 0]
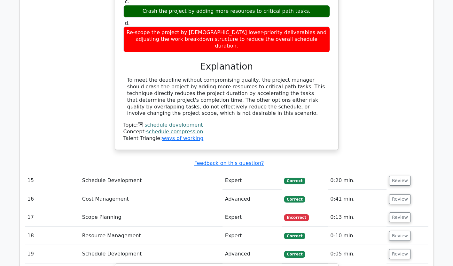
click at [399, 195] on button "Review" at bounding box center [400, 200] width 22 height 10
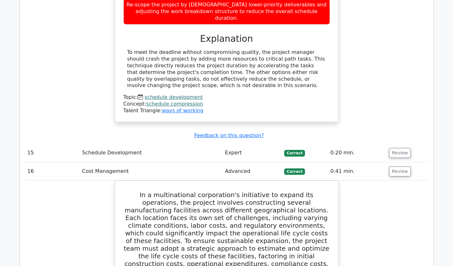
scroll to position [1434, 0]
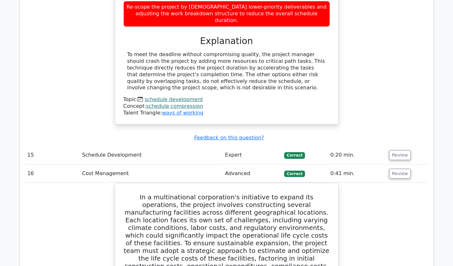
click at [401, 169] on button "Review" at bounding box center [400, 174] width 22 height 10
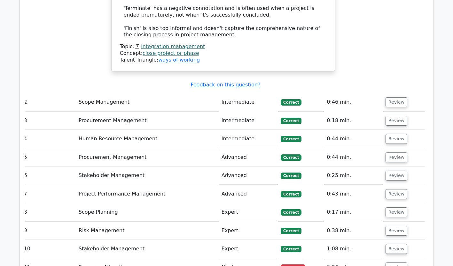
scroll to position [971, 0]
